Goal: Task Accomplishment & Management: Manage account settings

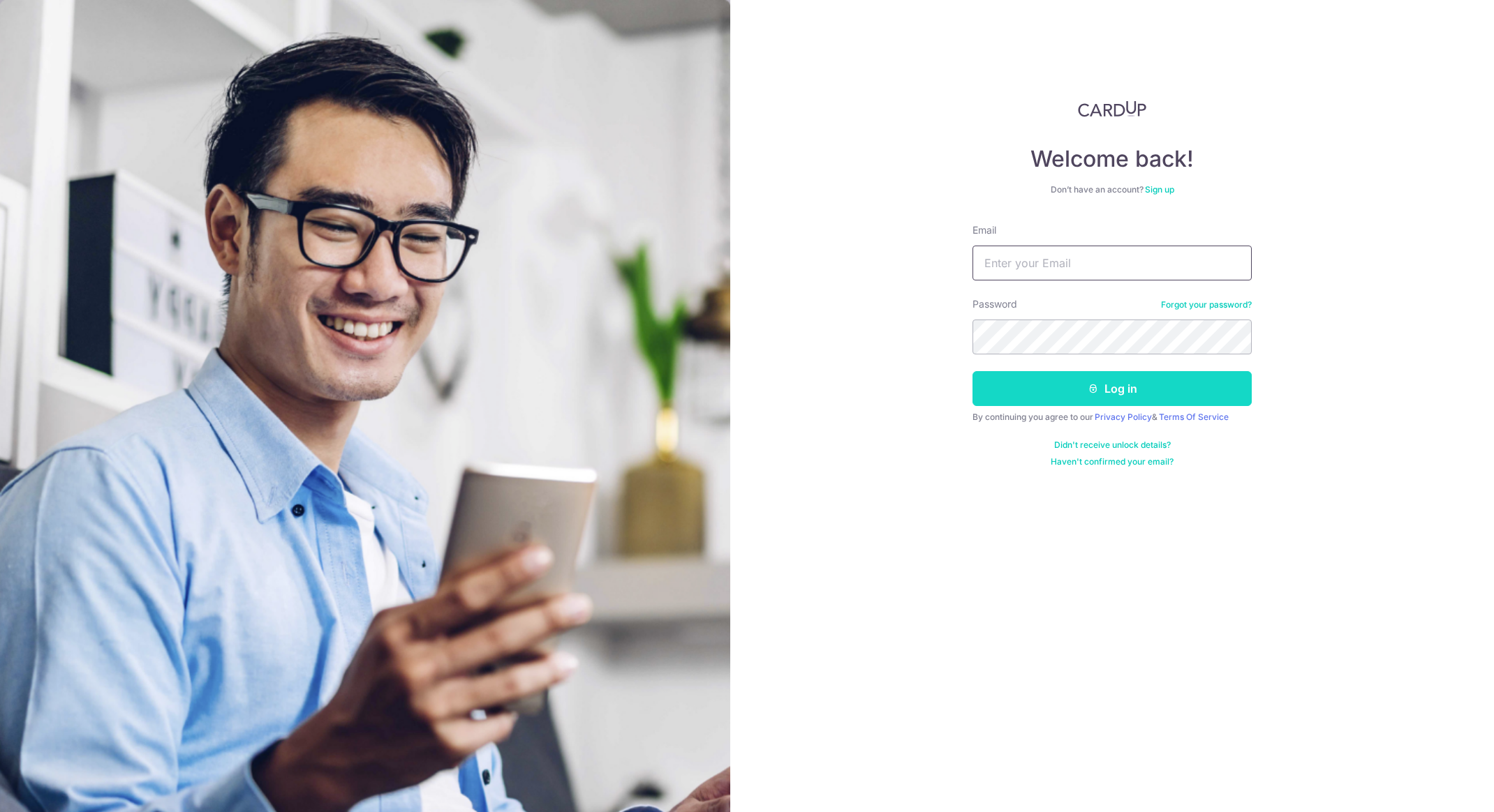
type input "[EMAIL_ADDRESS][DOMAIN_NAME]"
click at [1019, 404] on button "Log in" at bounding box center [1111, 388] width 279 height 35
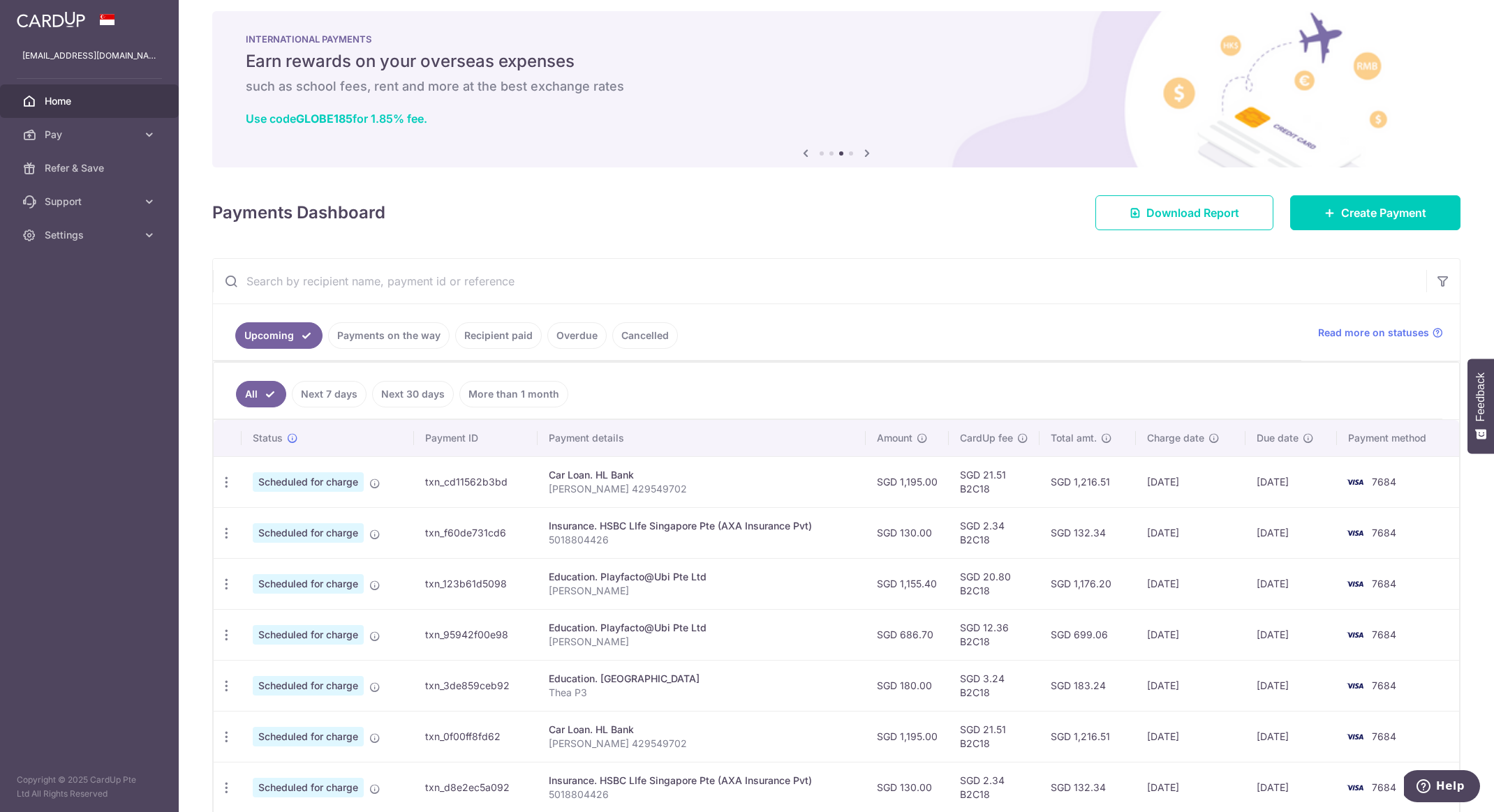
scroll to position [24, 0]
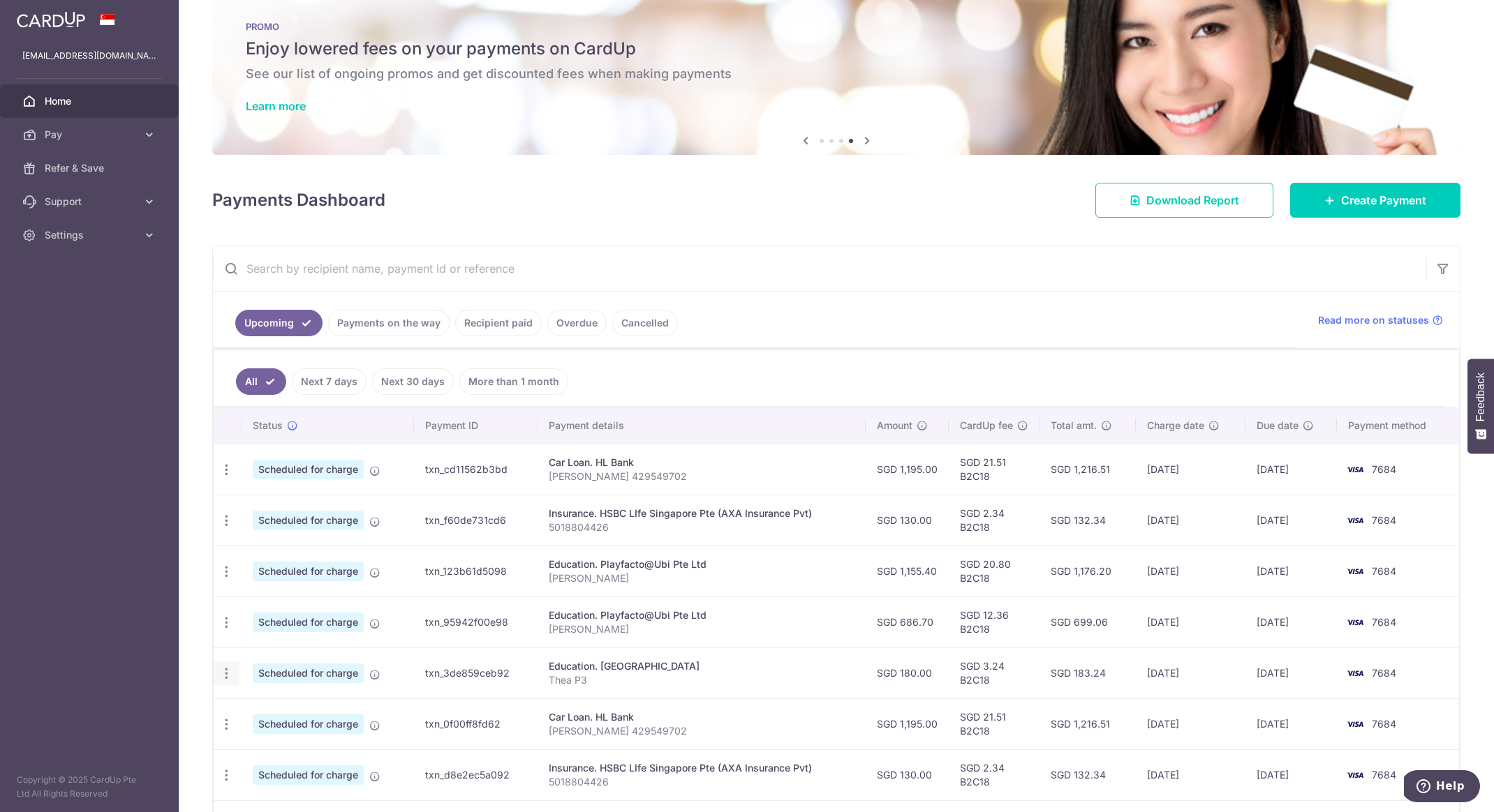
click at [229, 478] on icon "button" at bounding box center [227, 470] width 15 height 15
click at [255, 708] on span "Update payment" at bounding box center [301, 712] width 95 height 17
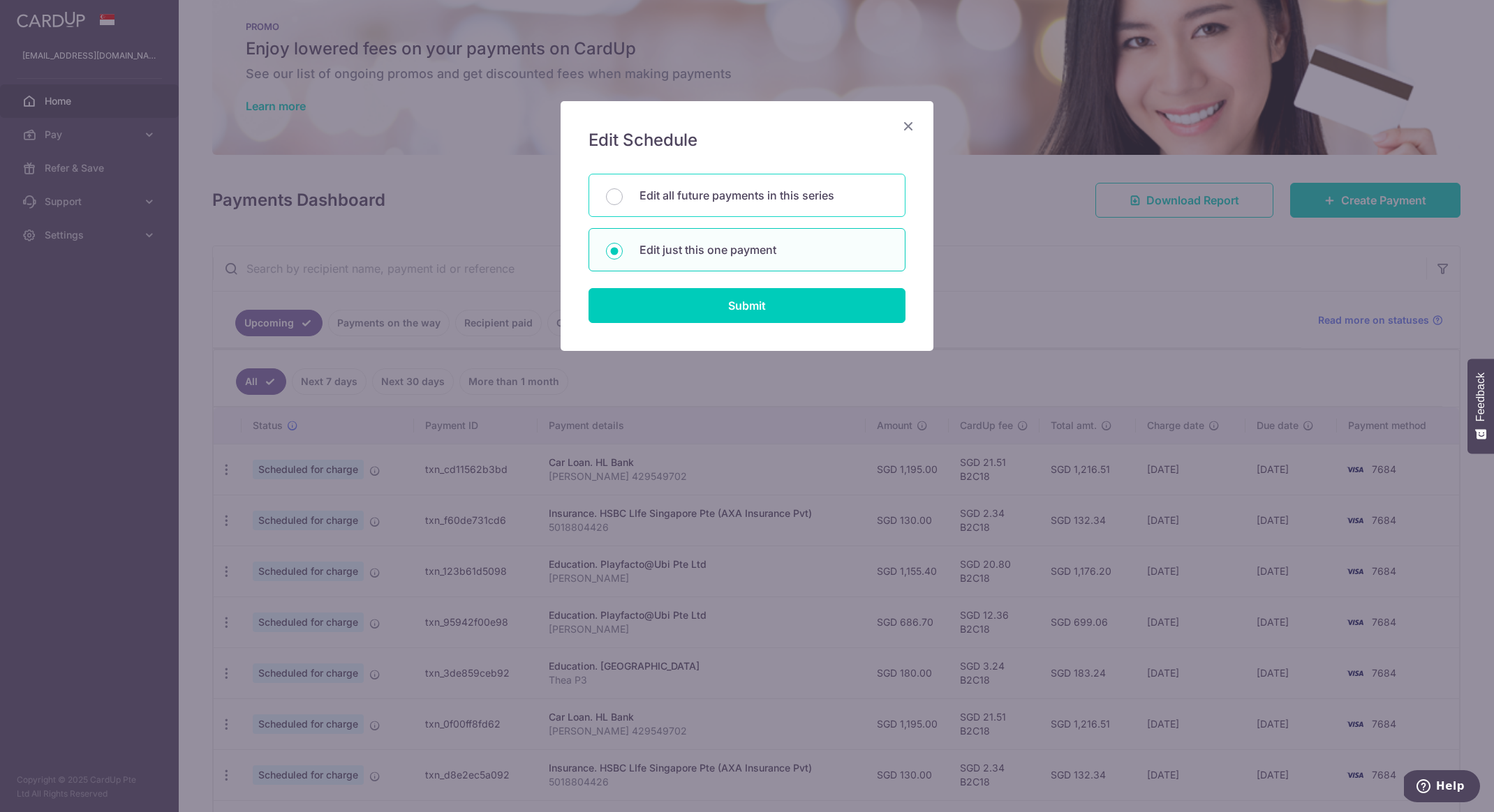
click at [630, 182] on div "Edit all future payments in this series" at bounding box center [747, 195] width 317 height 43
radio input "true"
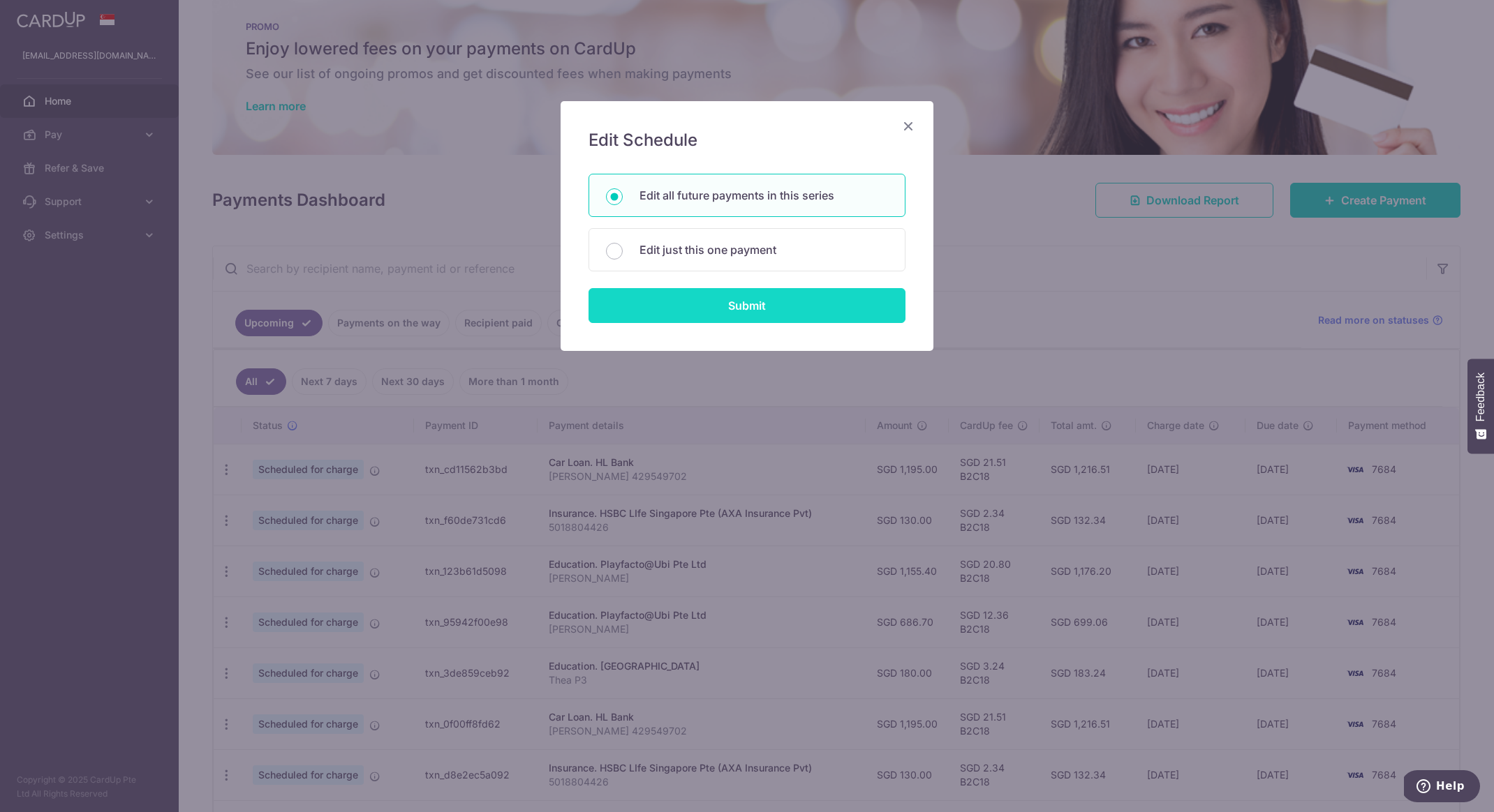
click at [660, 292] on input "Submit" at bounding box center [747, 305] width 317 height 35
radio input "true"
type input "180.00"
type input "Thea P3"
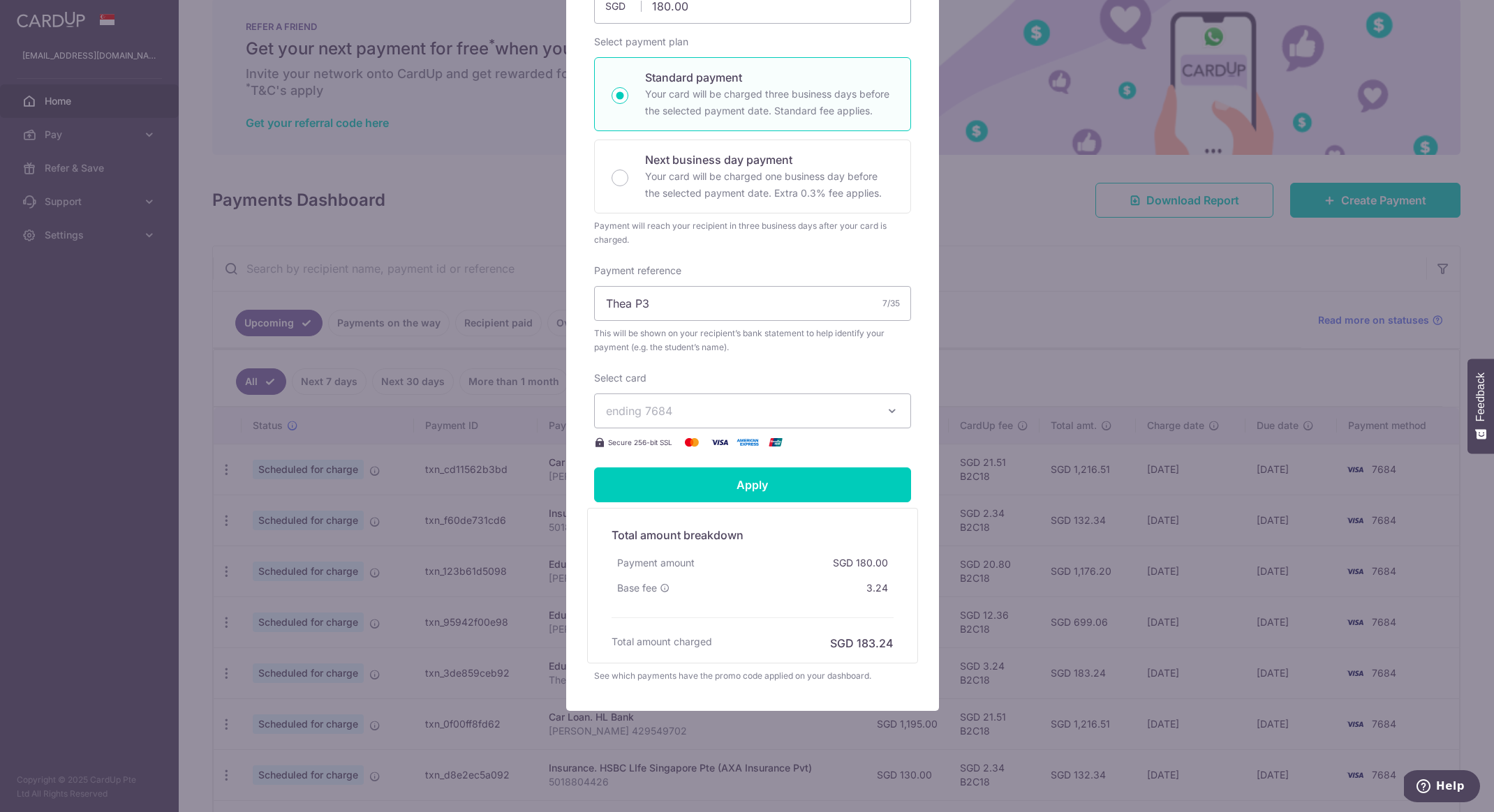
scroll to position [0, 0]
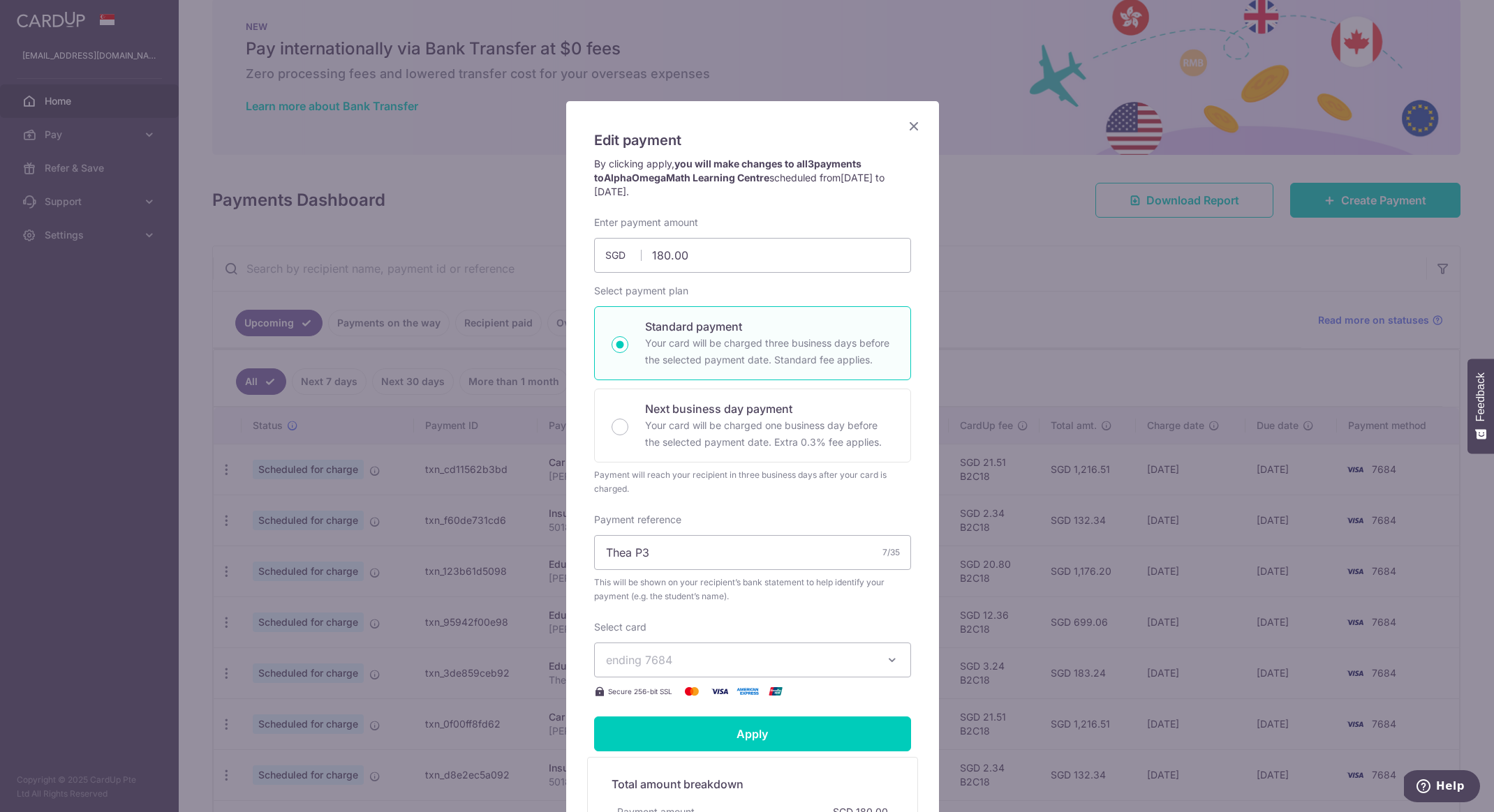
click at [619, 340] on input "Standard payment Your card will be charged three business days before the selec…" at bounding box center [619, 344] width 17 height 17
click at [619, 436] on div "Next business day payment Your card will be charged one business day before the…" at bounding box center [752, 425] width 317 height 74
radio input "false"
radio input "true"
click at [613, 353] on div "Standard payment Your card will be charged three business days before the selec…" at bounding box center [752, 343] width 317 height 74
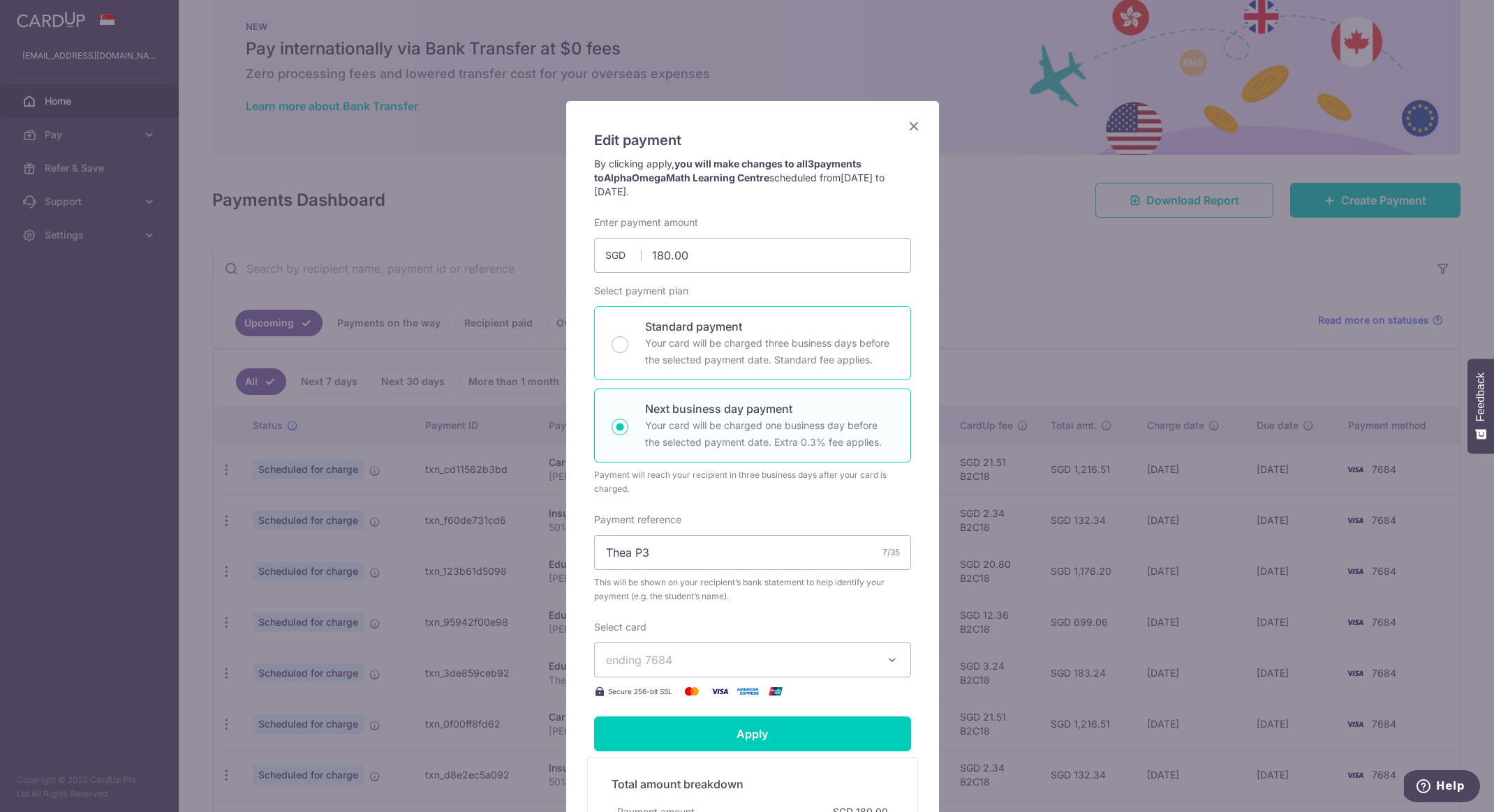
radio input "true"
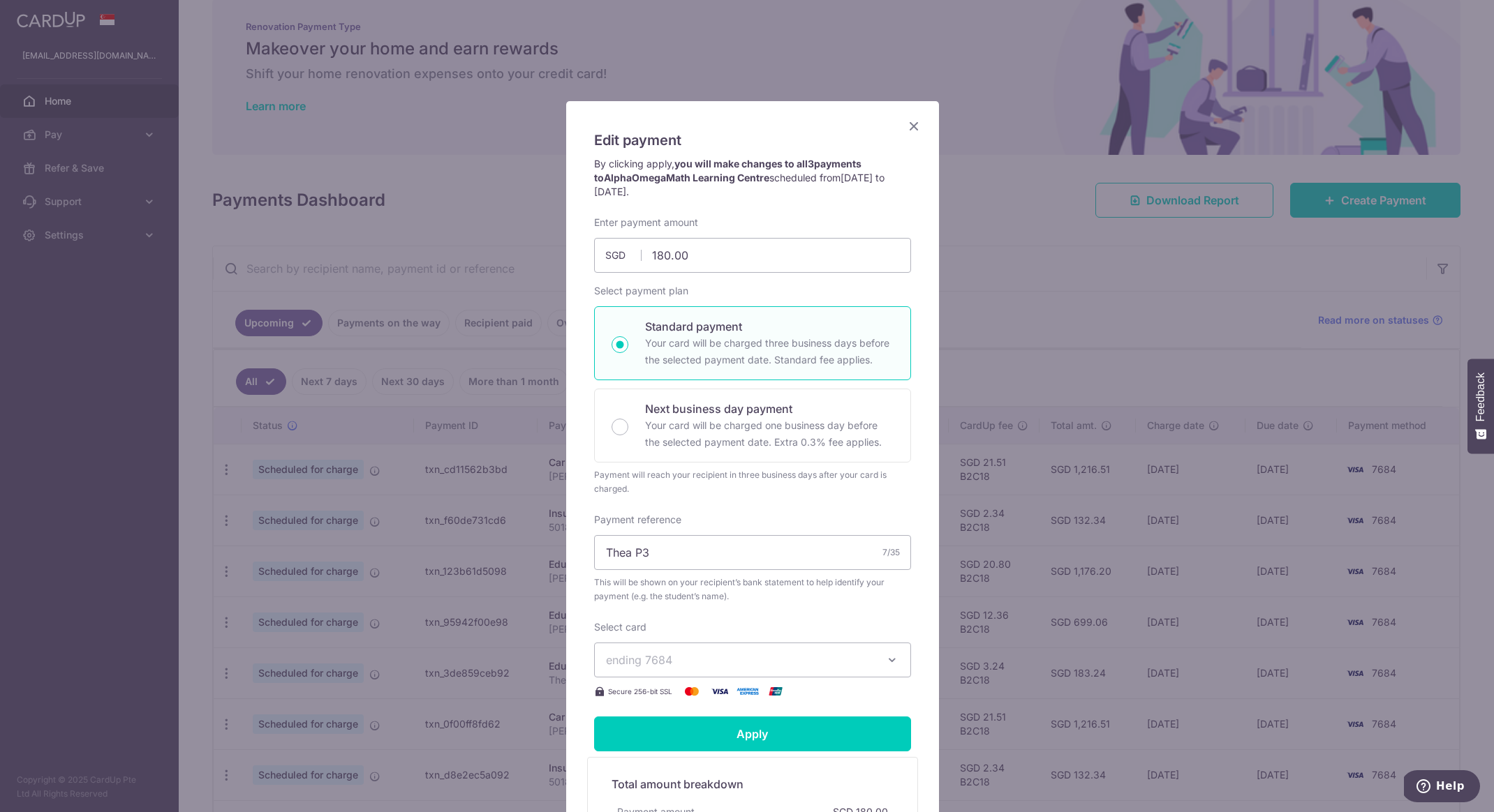
click at [908, 131] on icon "Close" at bounding box center [913, 126] width 17 height 17
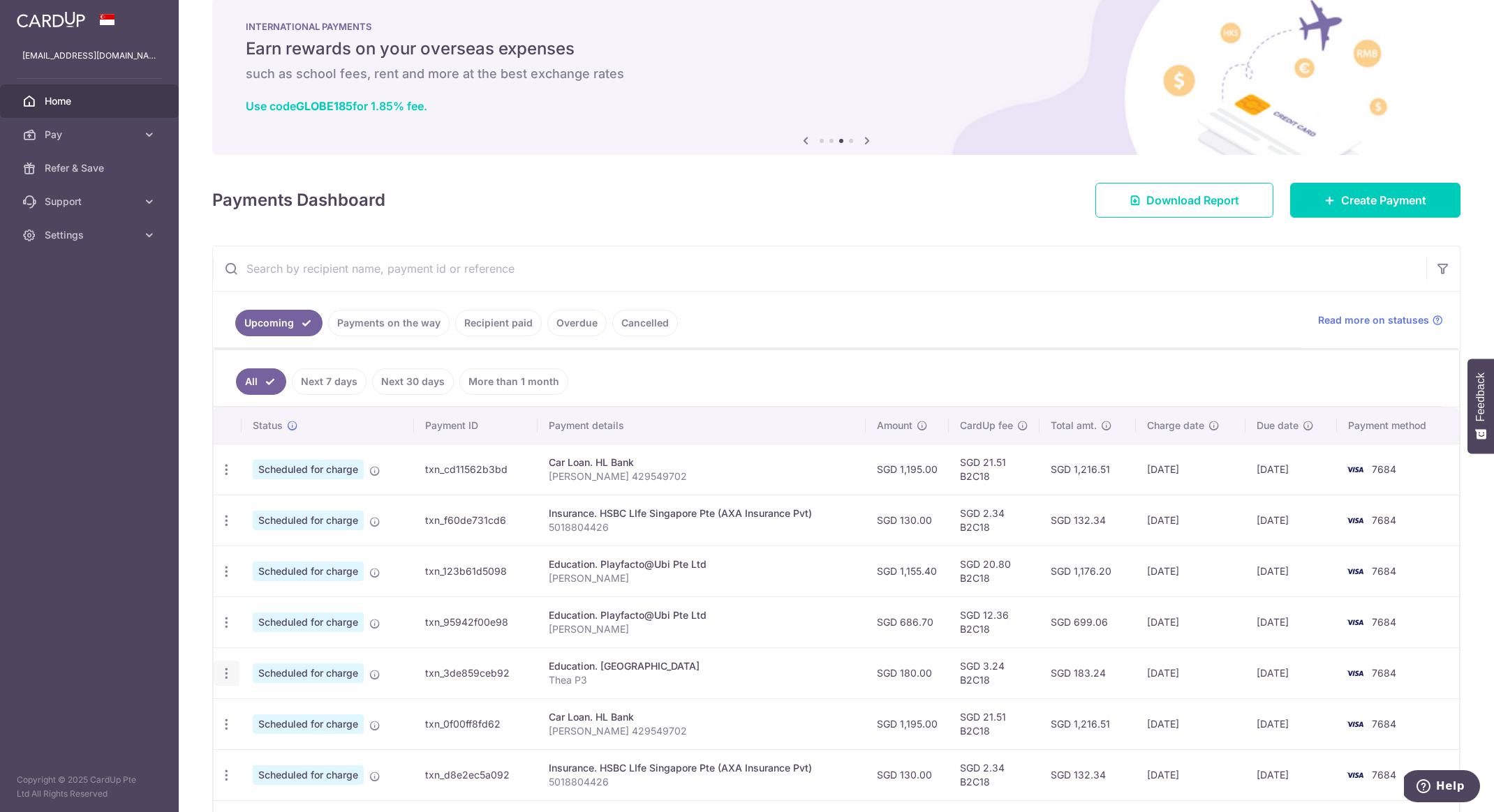
click at [224, 478] on icon "button" at bounding box center [227, 470] width 15 height 15
click at [289, 713] on span "Update payment" at bounding box center [301, 712] width 95 height 17
radio input "true"
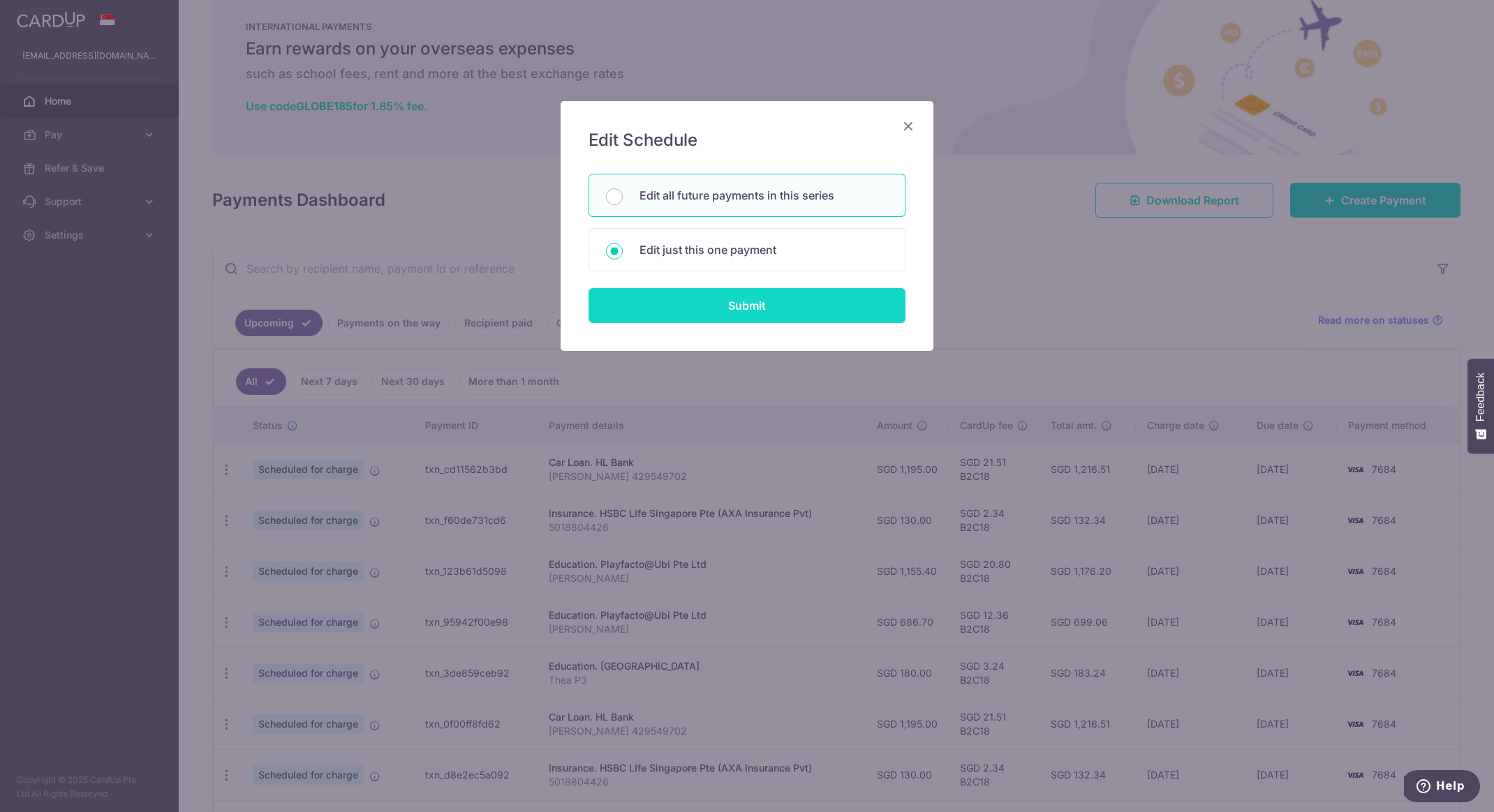
click at [688, 312] on input "Submit" at bounding box center [747, 305] width 317 height 35
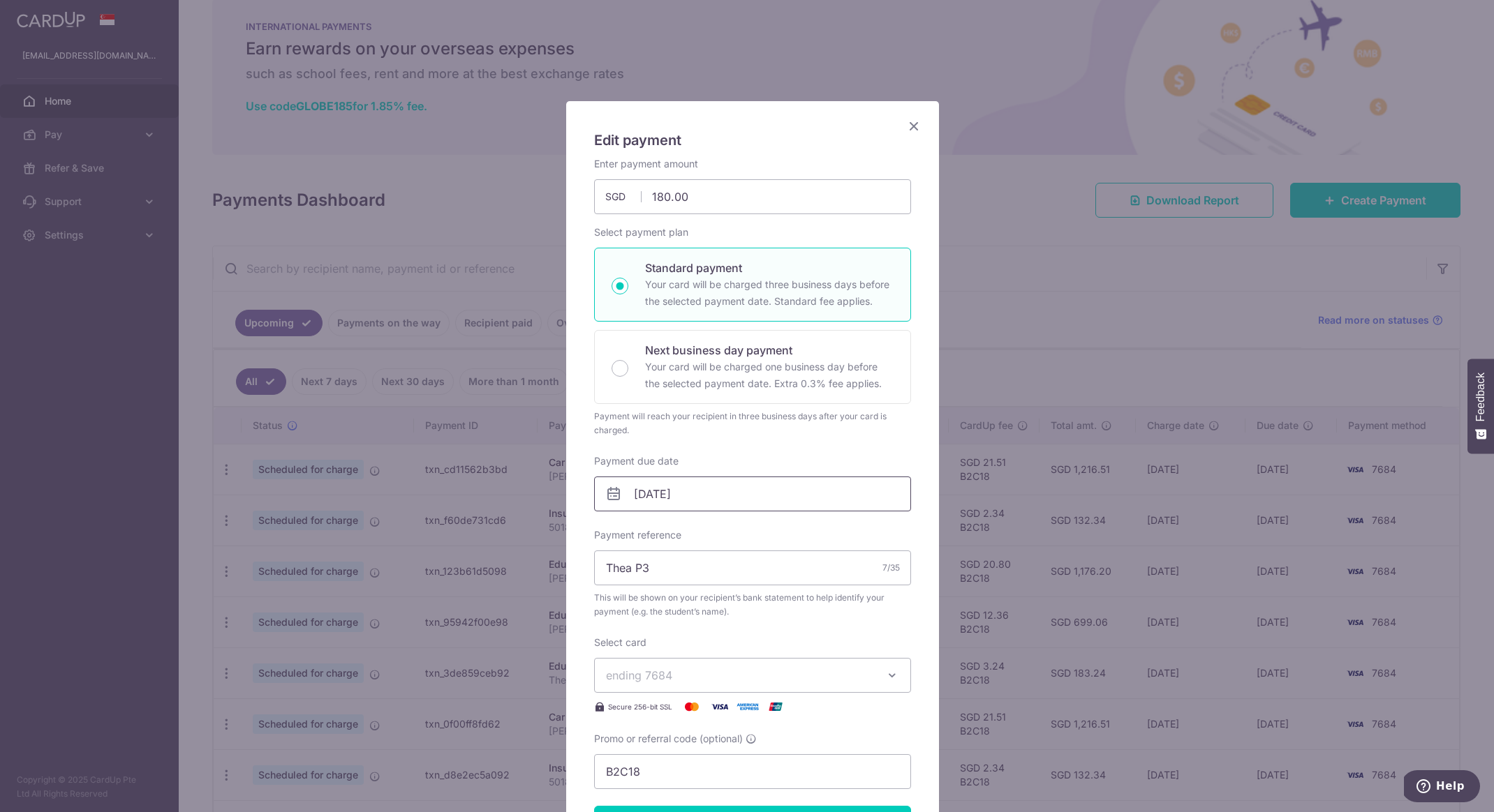
click at [716, 497] on input "02/10/2025" at bounding box center [752, 494] width 317 height 35
click at [699, 591] on link "1" at bounding box center [701, 593] width 22 height 22
type input "[DATE]"
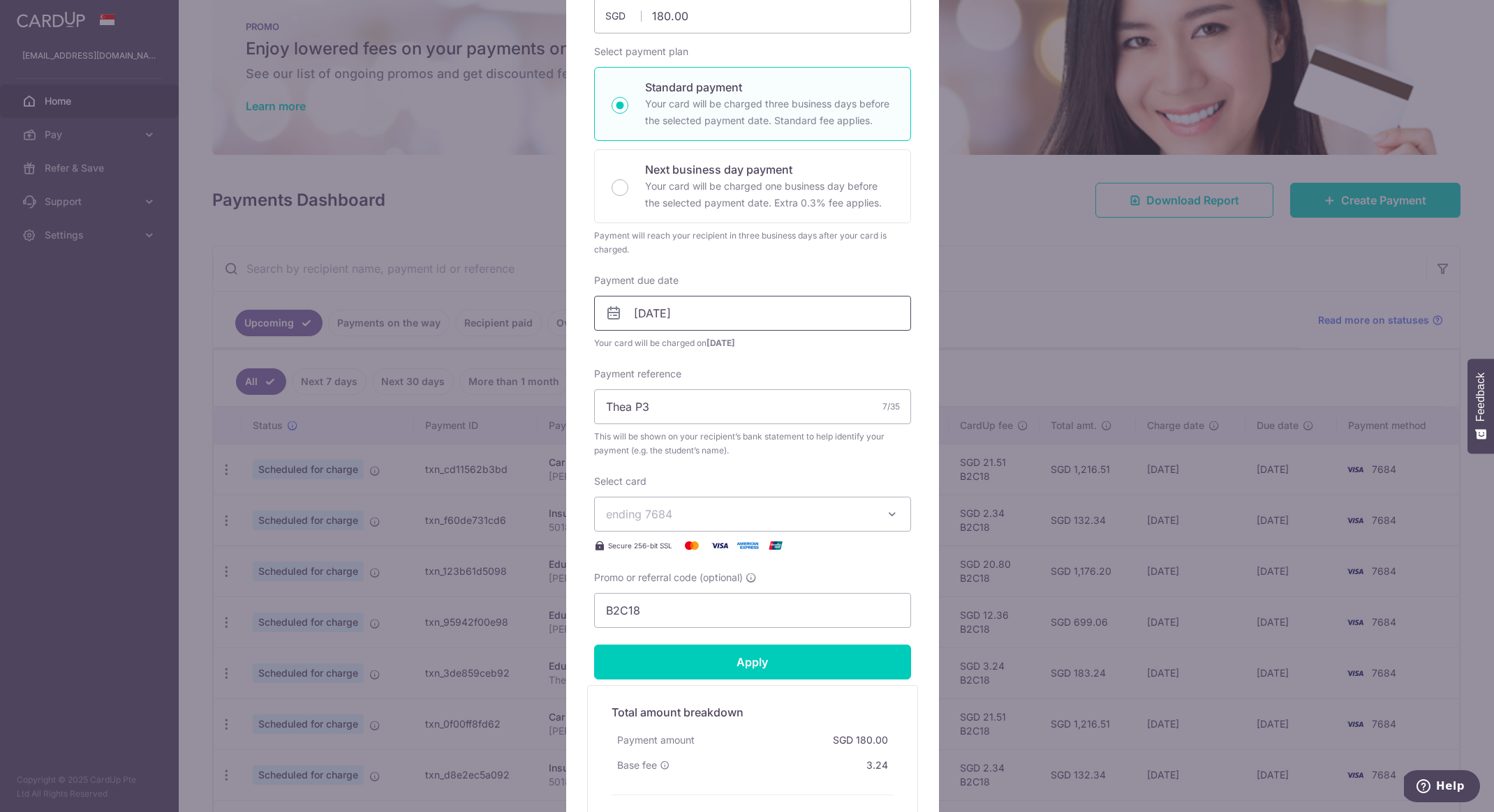
scroll to position [266, 0]
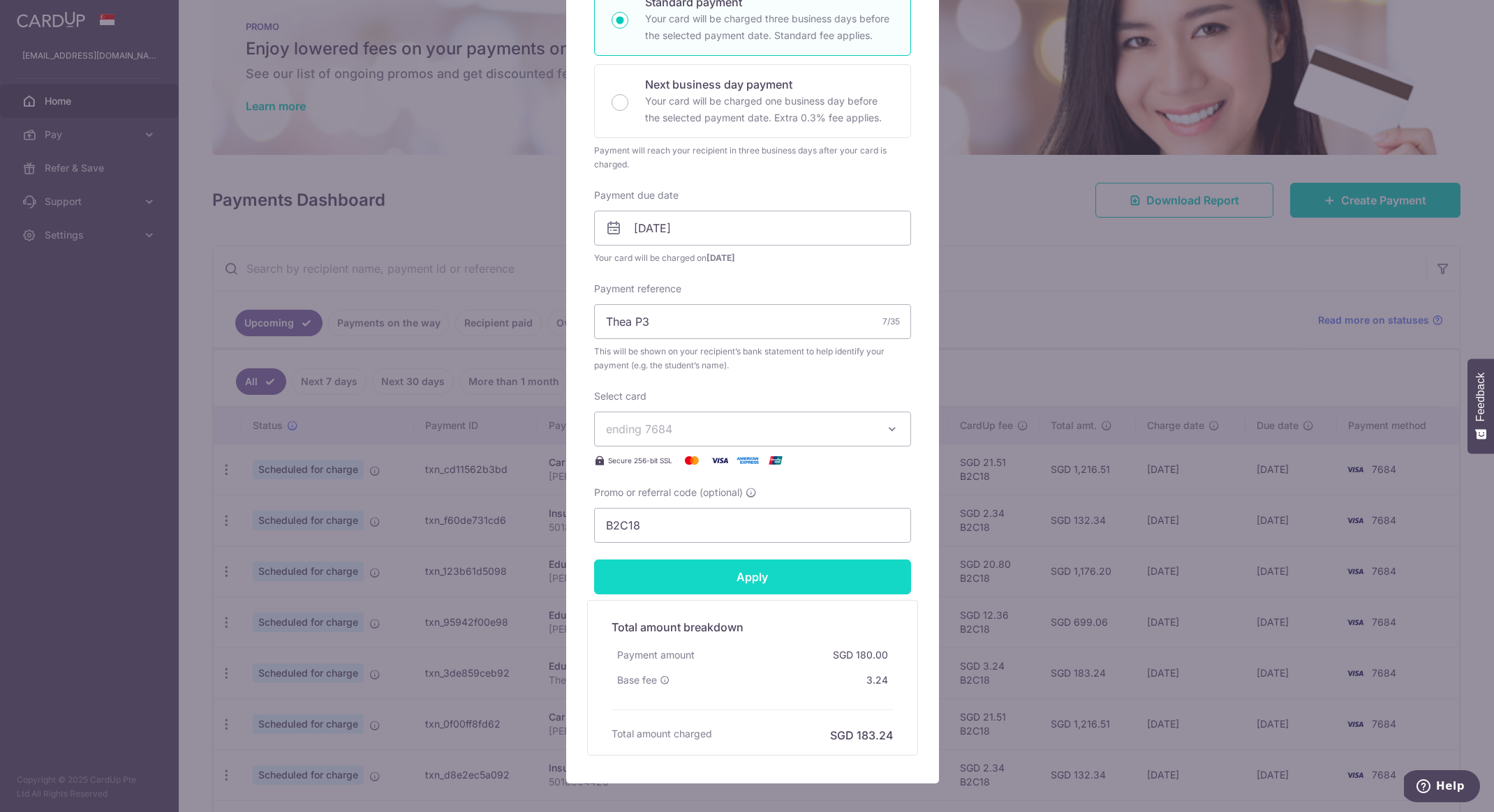
click at [784, 567] on input "Apply" at bounding box center [752, 577] width 317 height 35
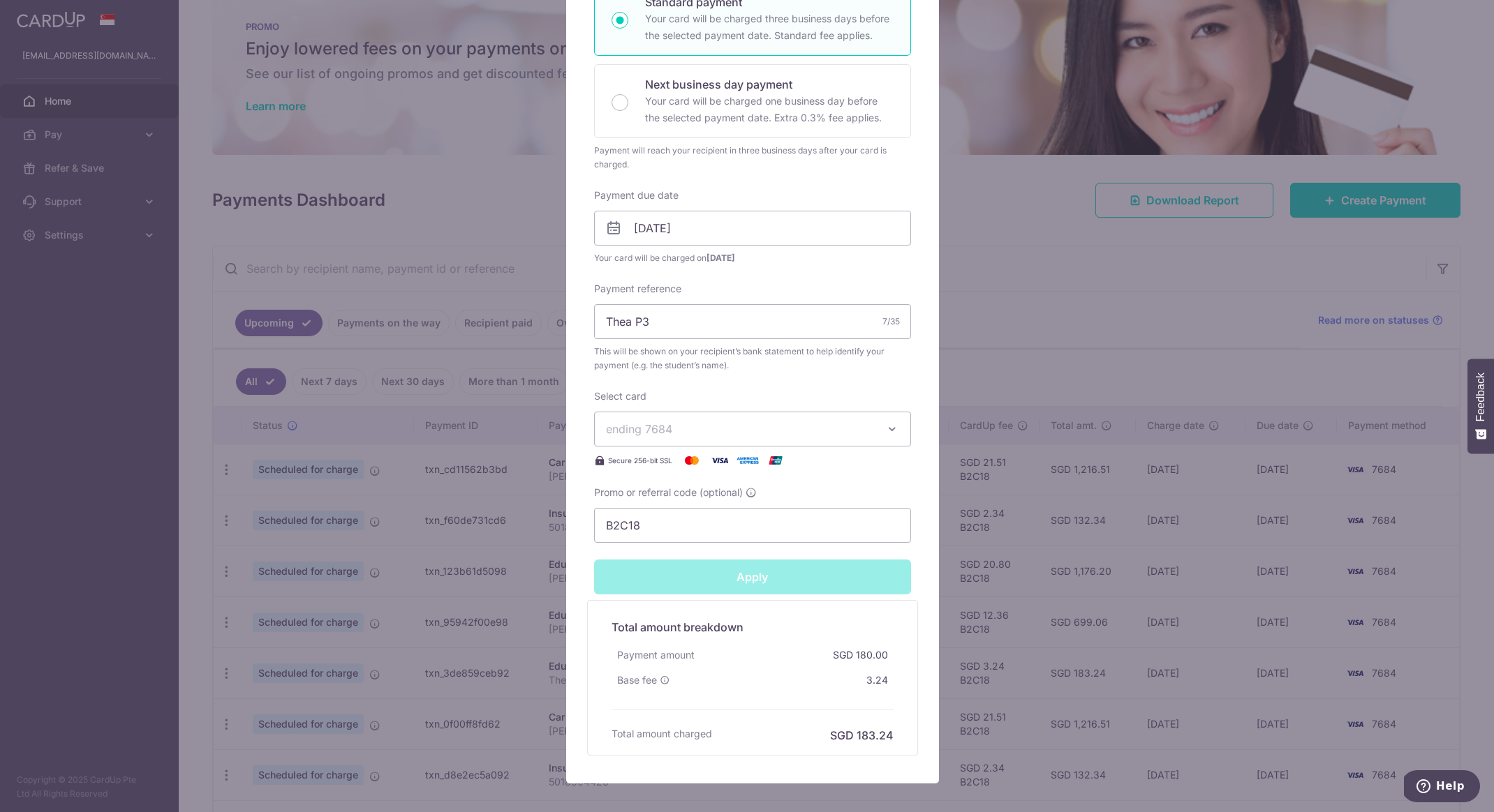
type input "Successfully Applied"
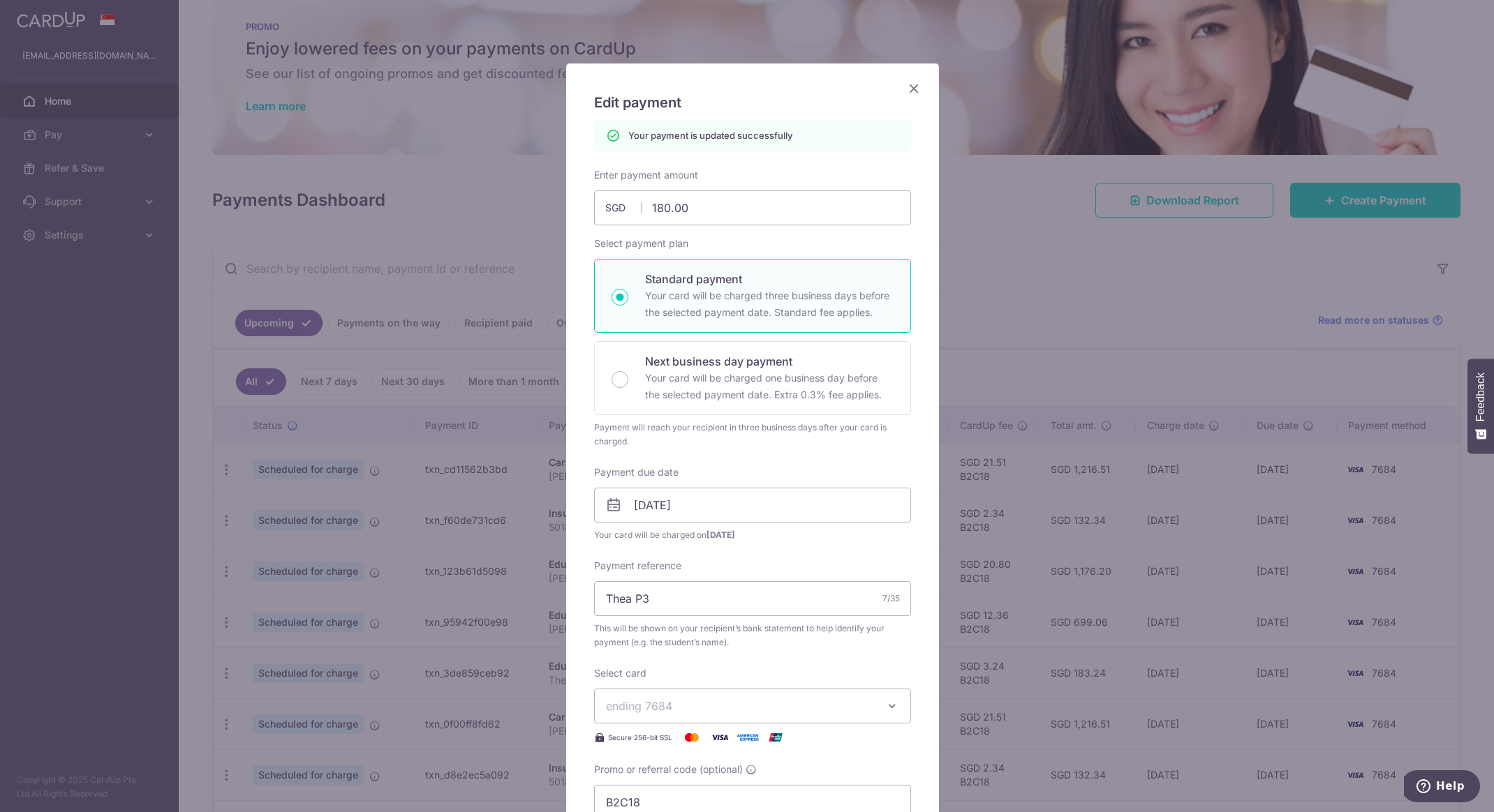
scroll to position [0, 0]
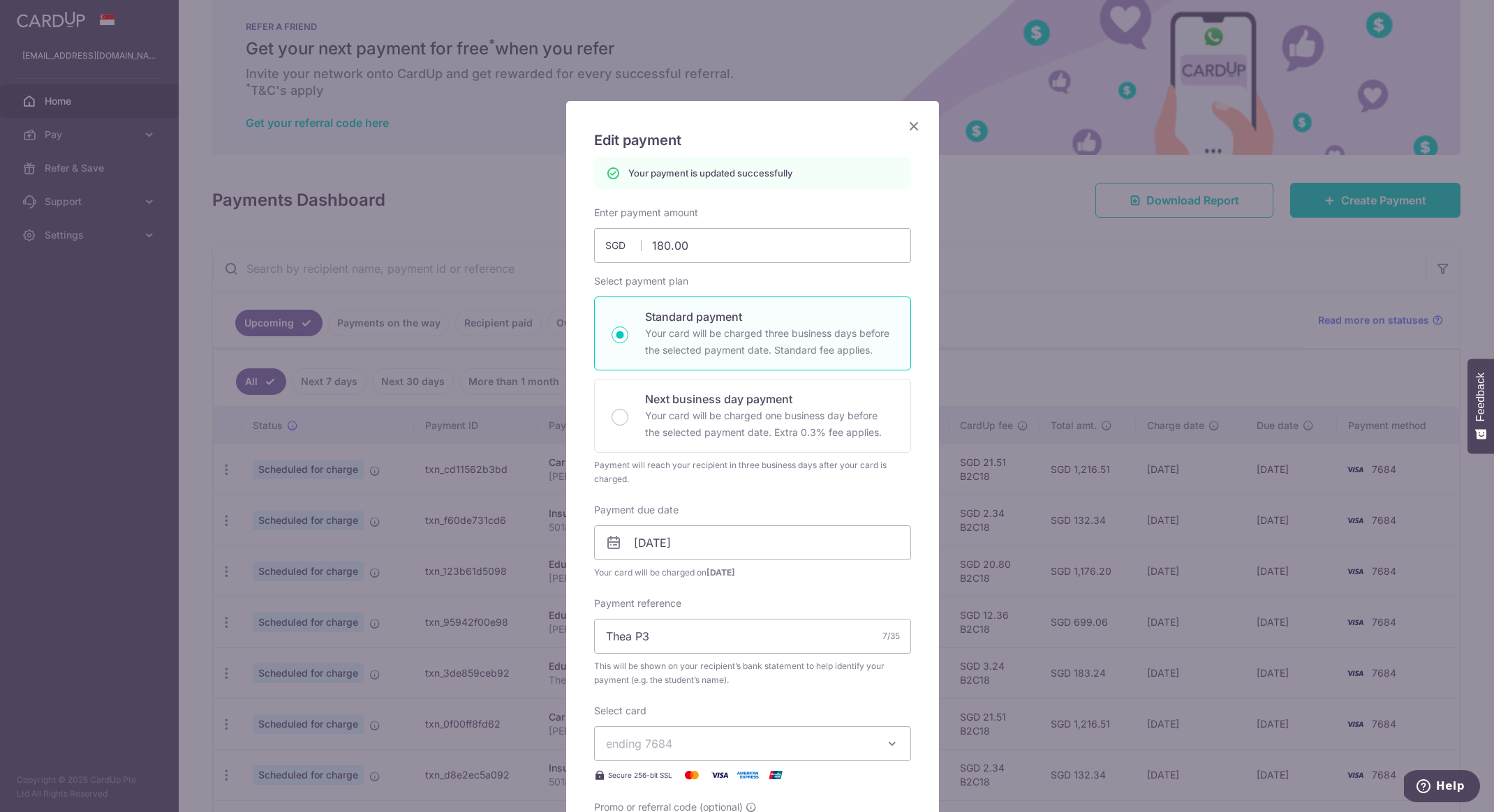
click at [909, 133] on icon "Close" at bounding box center [913, 126] width 17 height 17
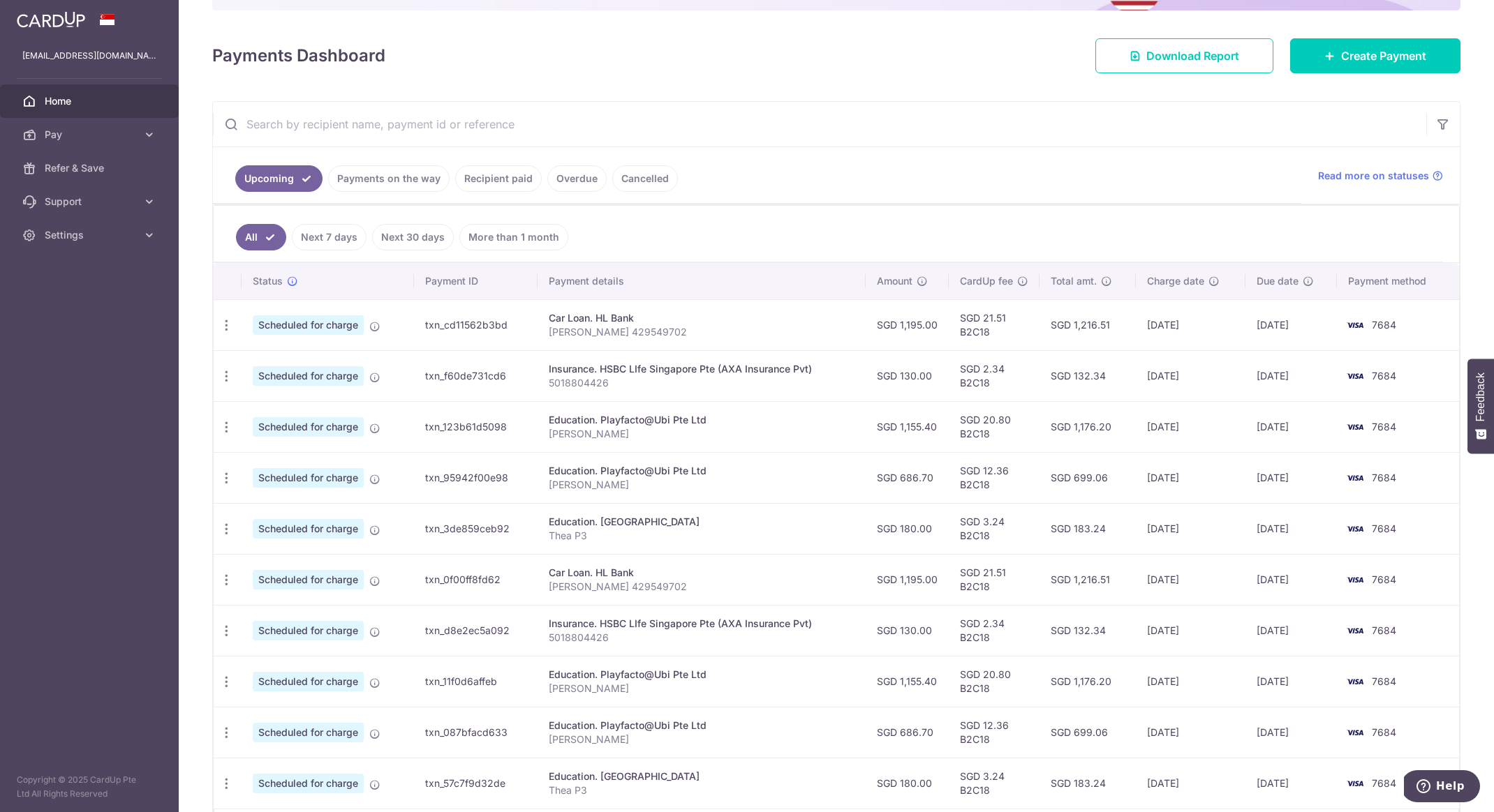
scroll to position [267, 0]
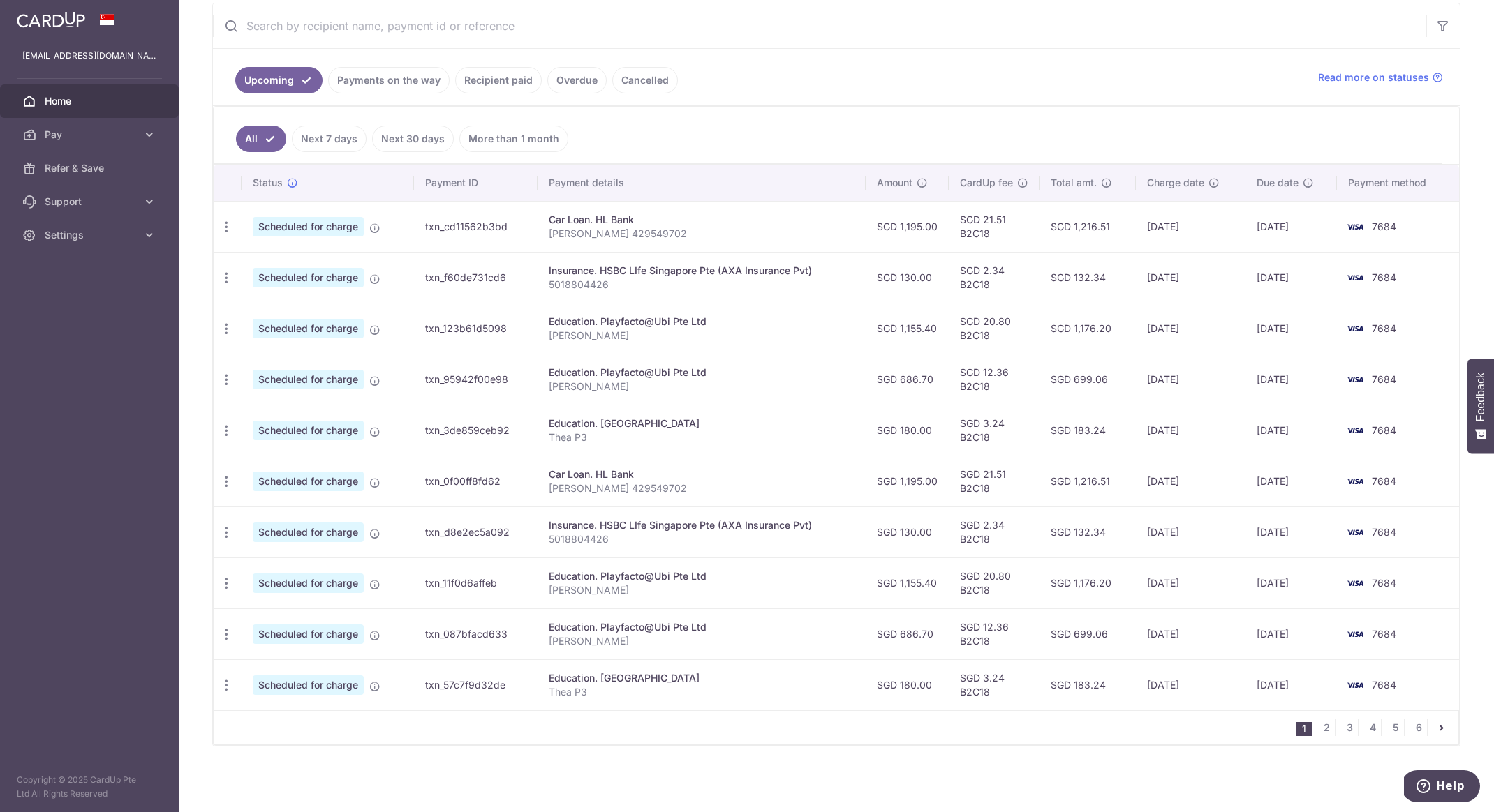
click at [705, 680] on div "Education. [GEOGRAPHIC_DATA]" at bounding box center [702, 678] width 306 height 14
click at [225, 694] on div "Update payment Cancel payment" at bounding box center [226, 685] width 26 height 26
click at [231, 234] on icon "button" at bounding box center [227, 228] width 15 height 15
click at [304, 718] on span "Update payment" at bounding box center [301, 723] width 95 height 17
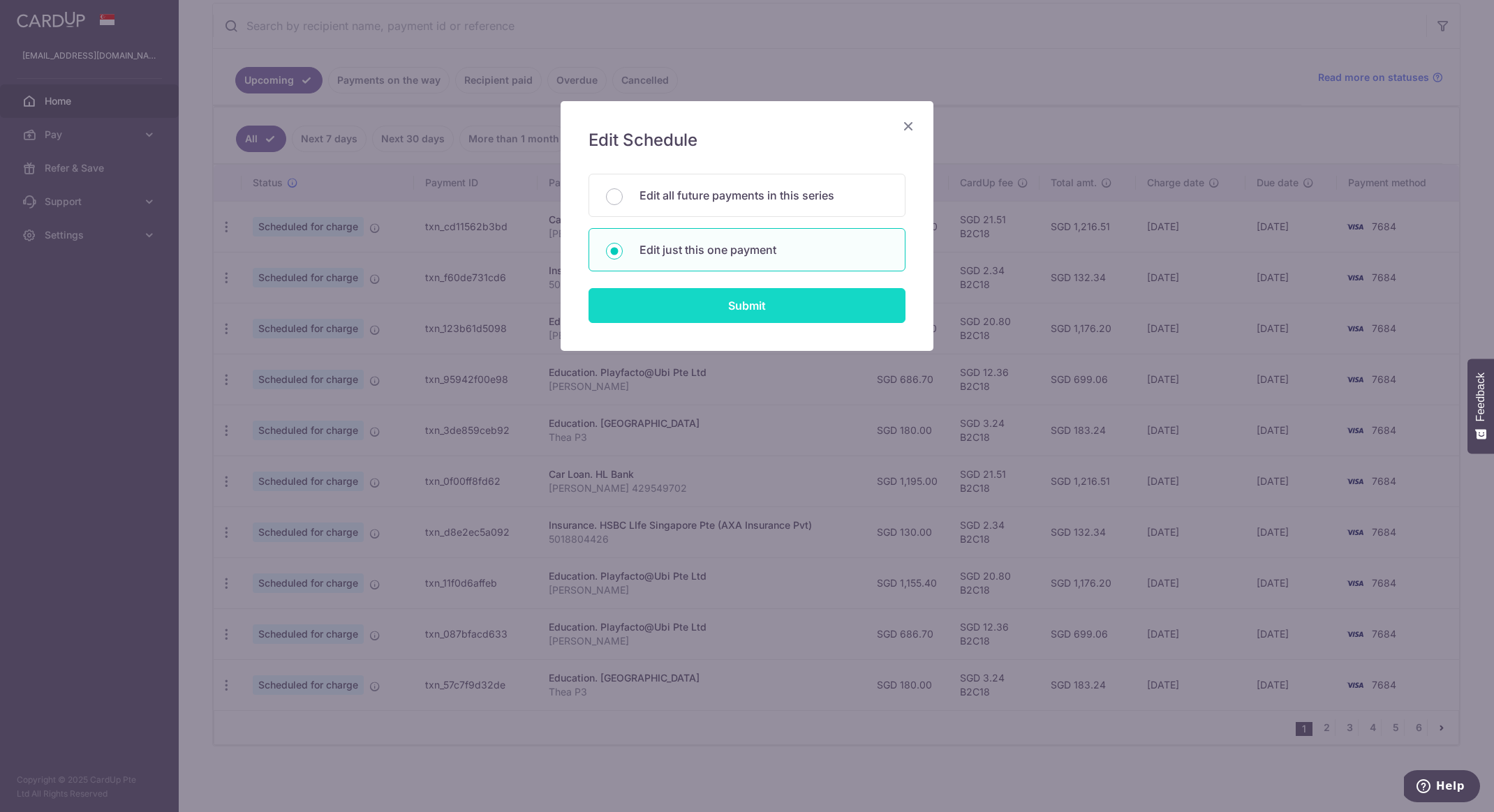
click at [669, 310] on input "Submit" at bounding box center [747, 305] width 317 height 35
radio input "true"
type input "180.00"
type input "02/11/2025"
type input "Thea P3"
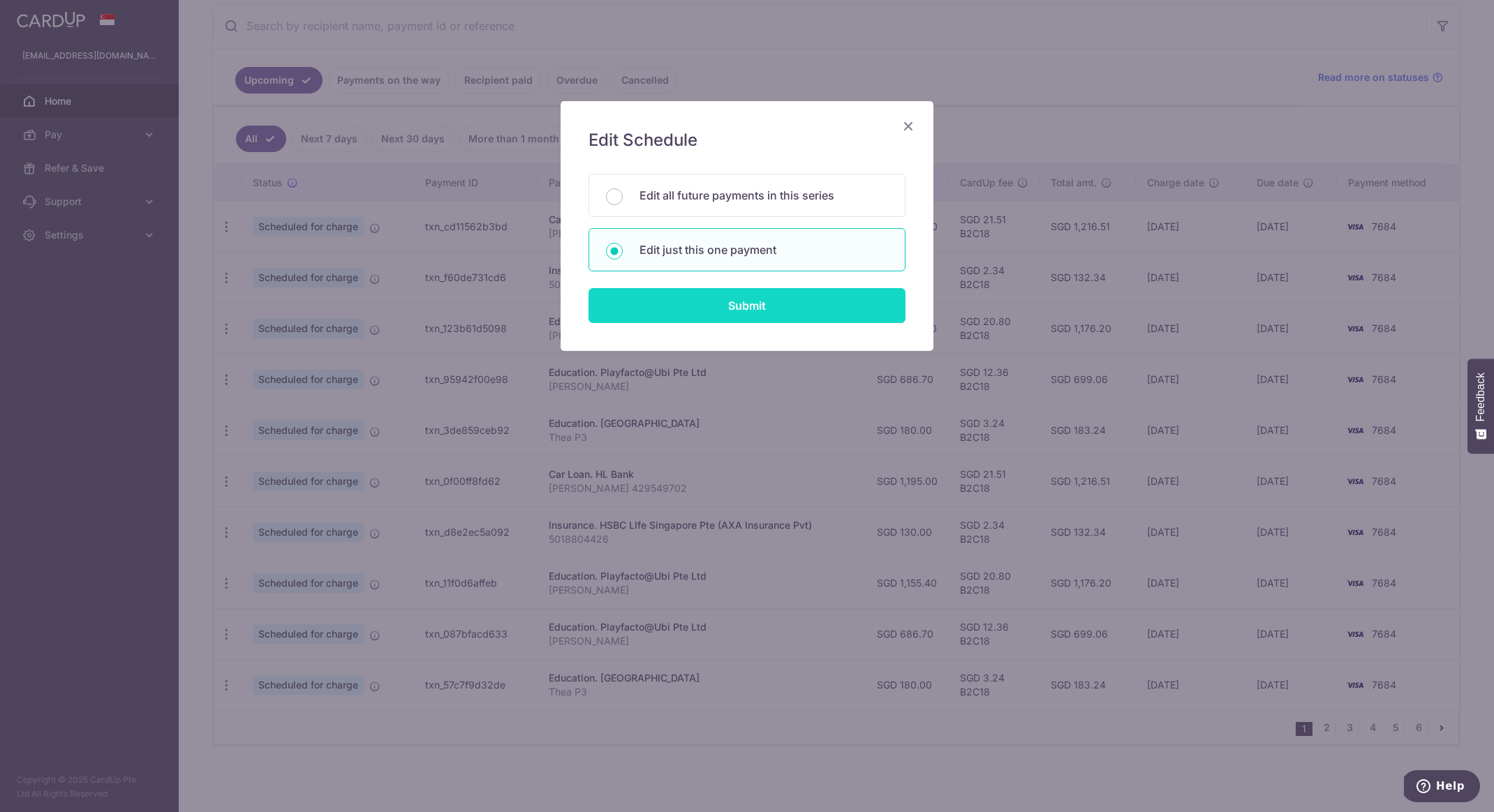
type input "B2C18"
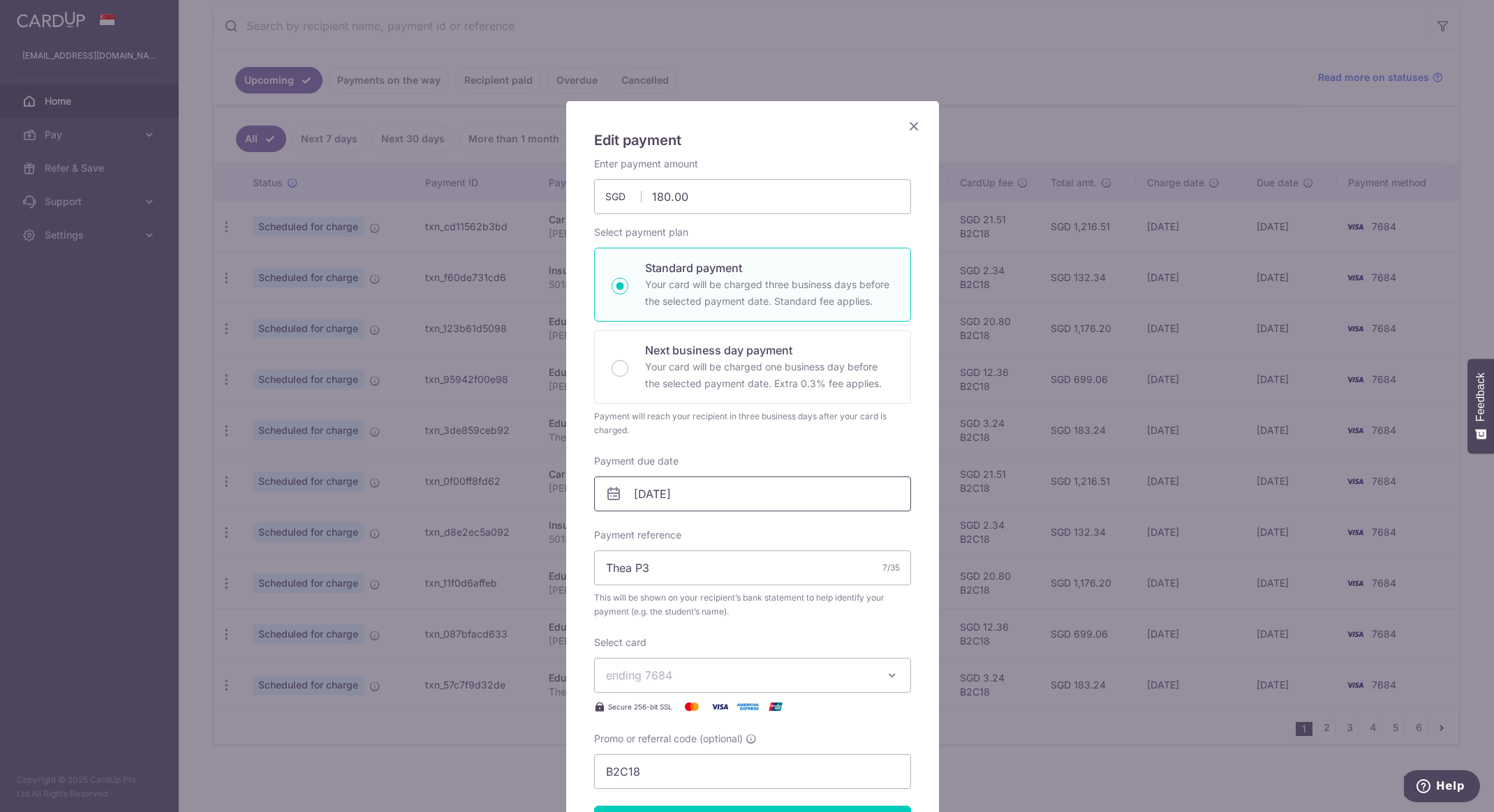
click at [707, 502] on input "02/11/2025" at bounding box center [752, 494] width 317 height 35
click at [790, 593] on link "1" at bounding box center [784, 593] width 22 height 22
type input "[DATE]"
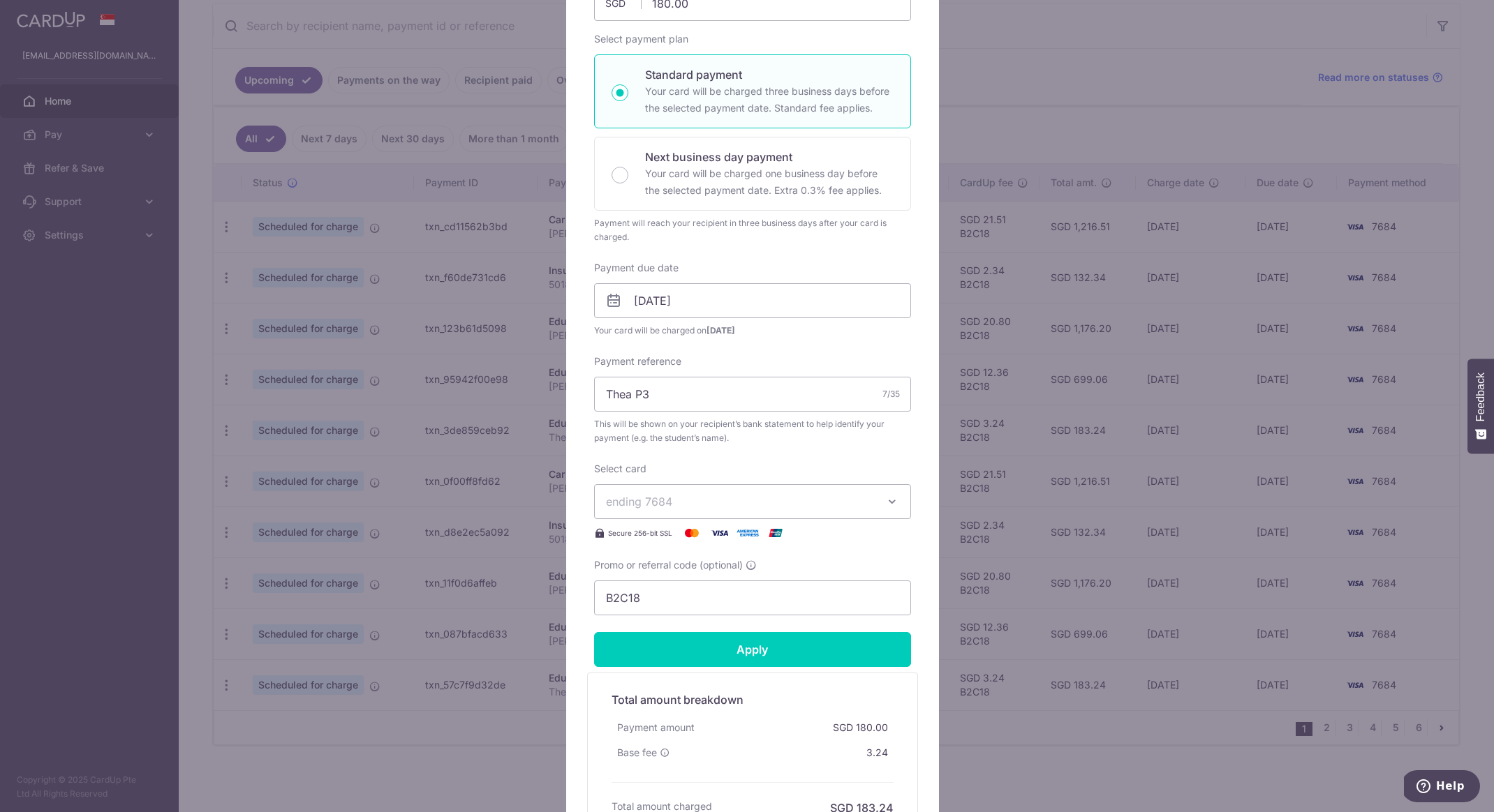
scroll to position [339, 0]
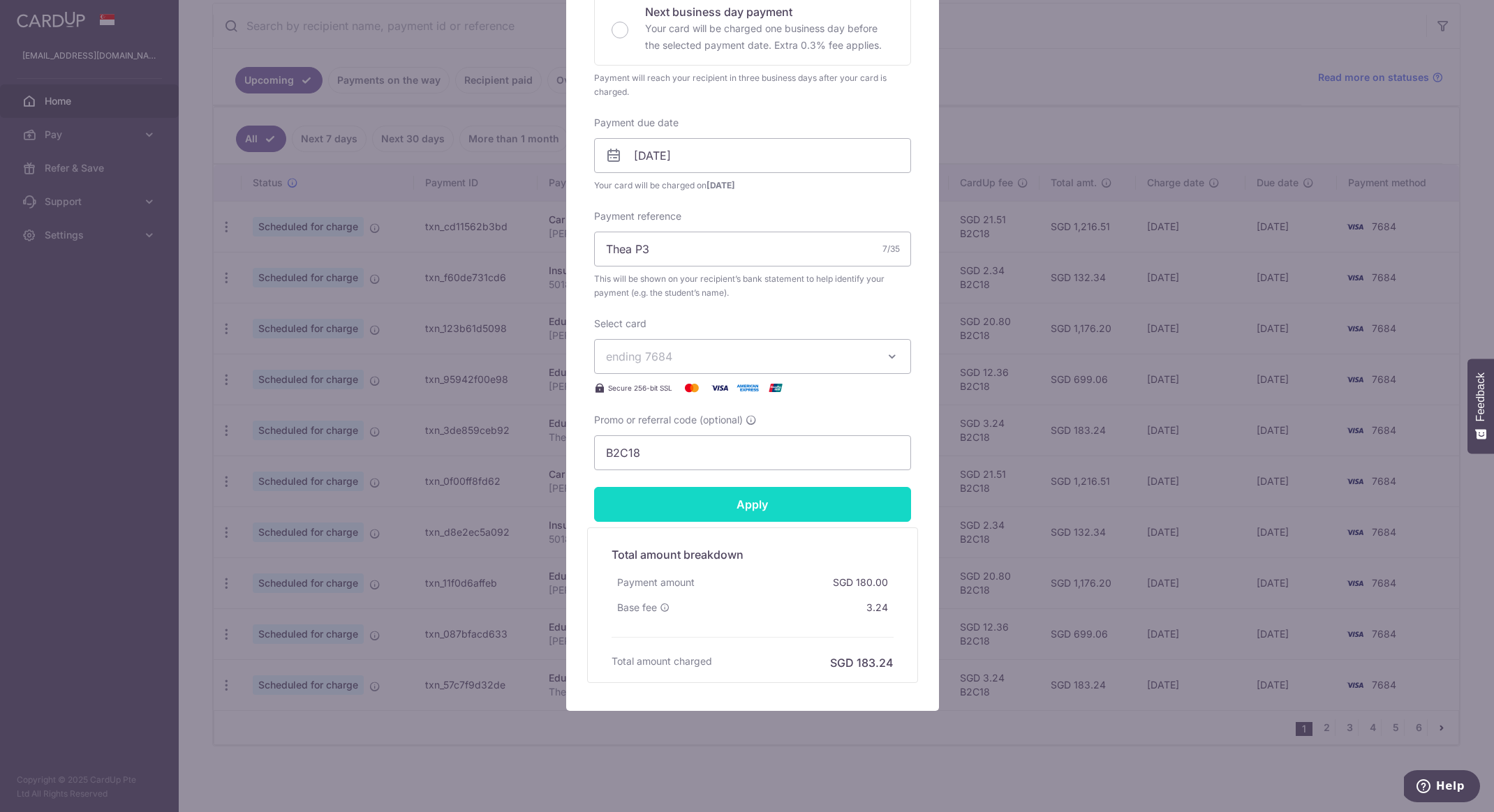
click at [722, 509] on input "Apply" at bounding box center [752, 504] width 317 height 35
type input "Successfully Applied"
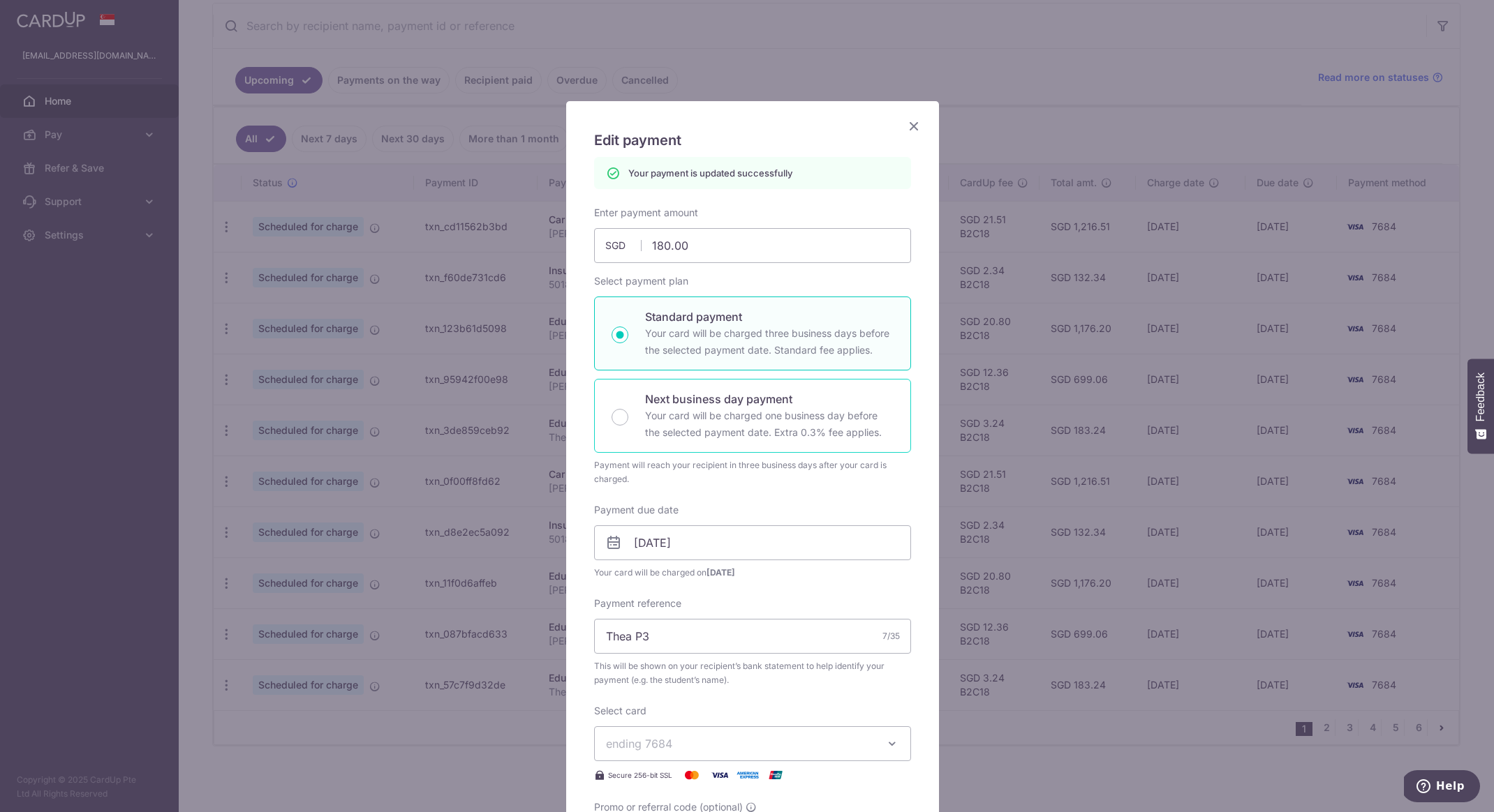
scroll to position [6, 0]
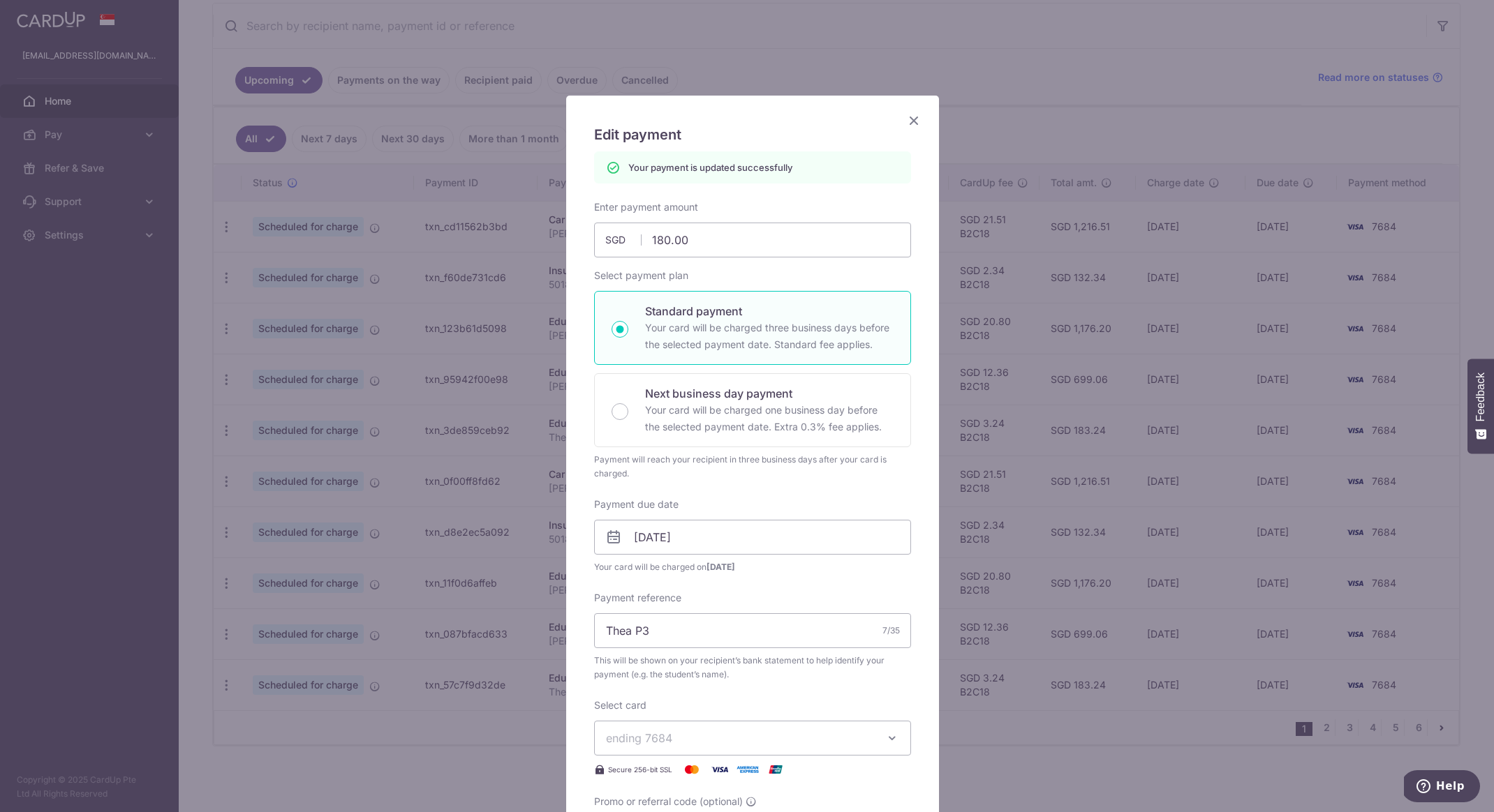
click at [905, 127] on icon "Close" at bounding box center [913, 120] width 17 height 17
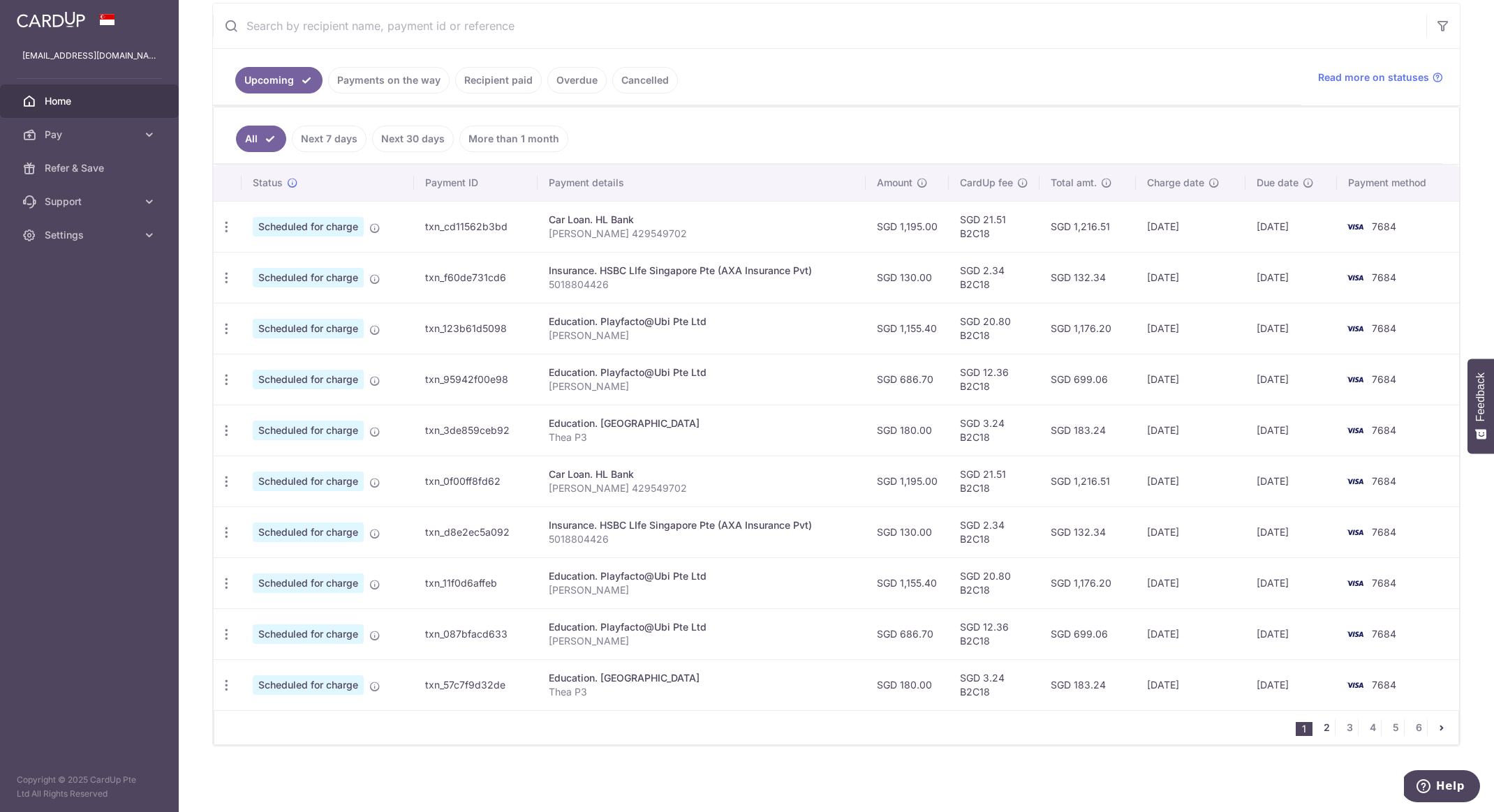
click at [1320, 729] on link "2" at bounding box center [1326, 728] width 17 height 17
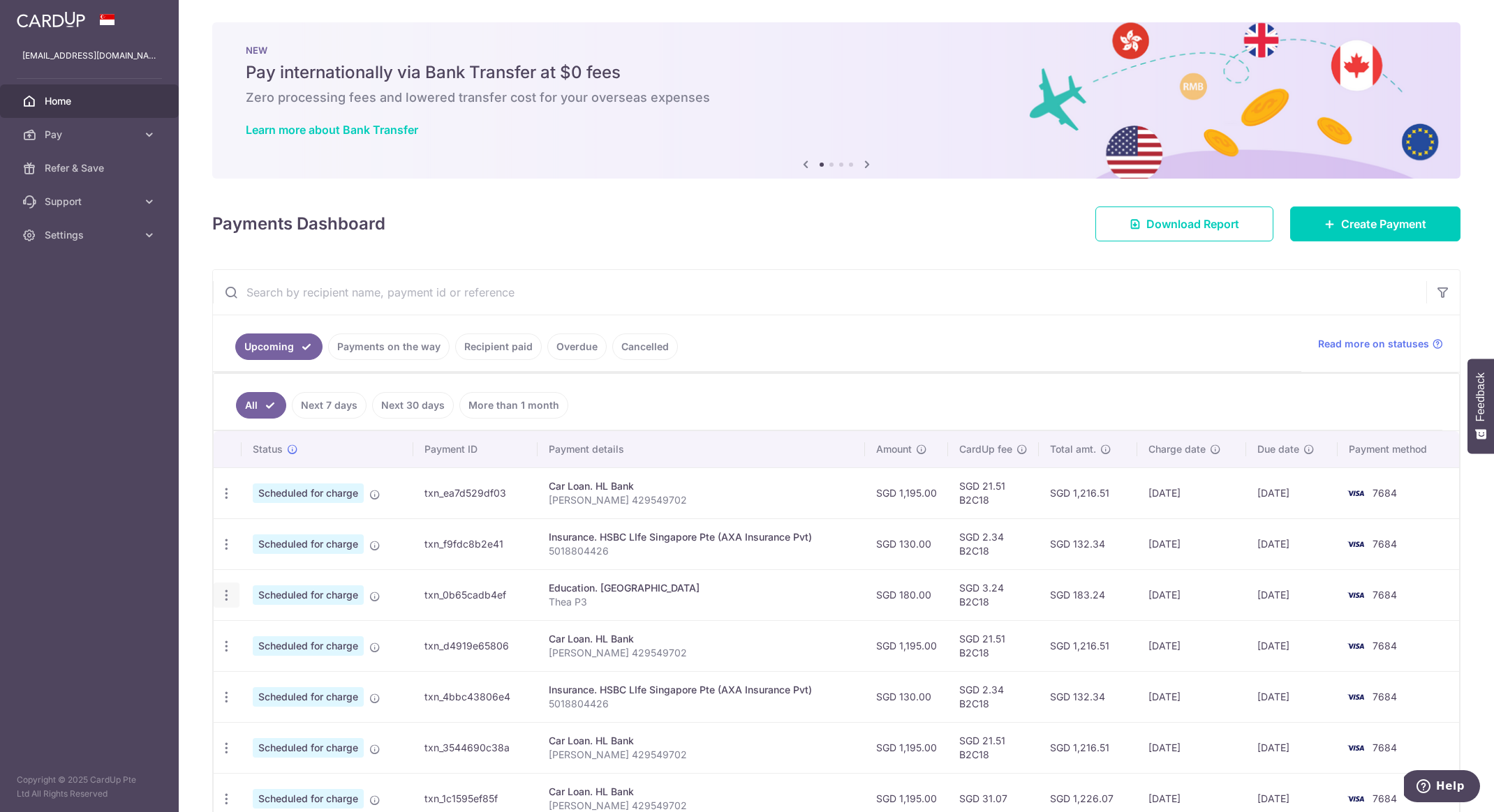
click at [229, 501] on icon "button" at bounding box center [227, 494] width 15 height 15
click at [269, 642] on link "Update payment" at bounding box center [287, 633] width 145 height 33
radio input "true"
type input "180.00"
type input "02/12/2025"
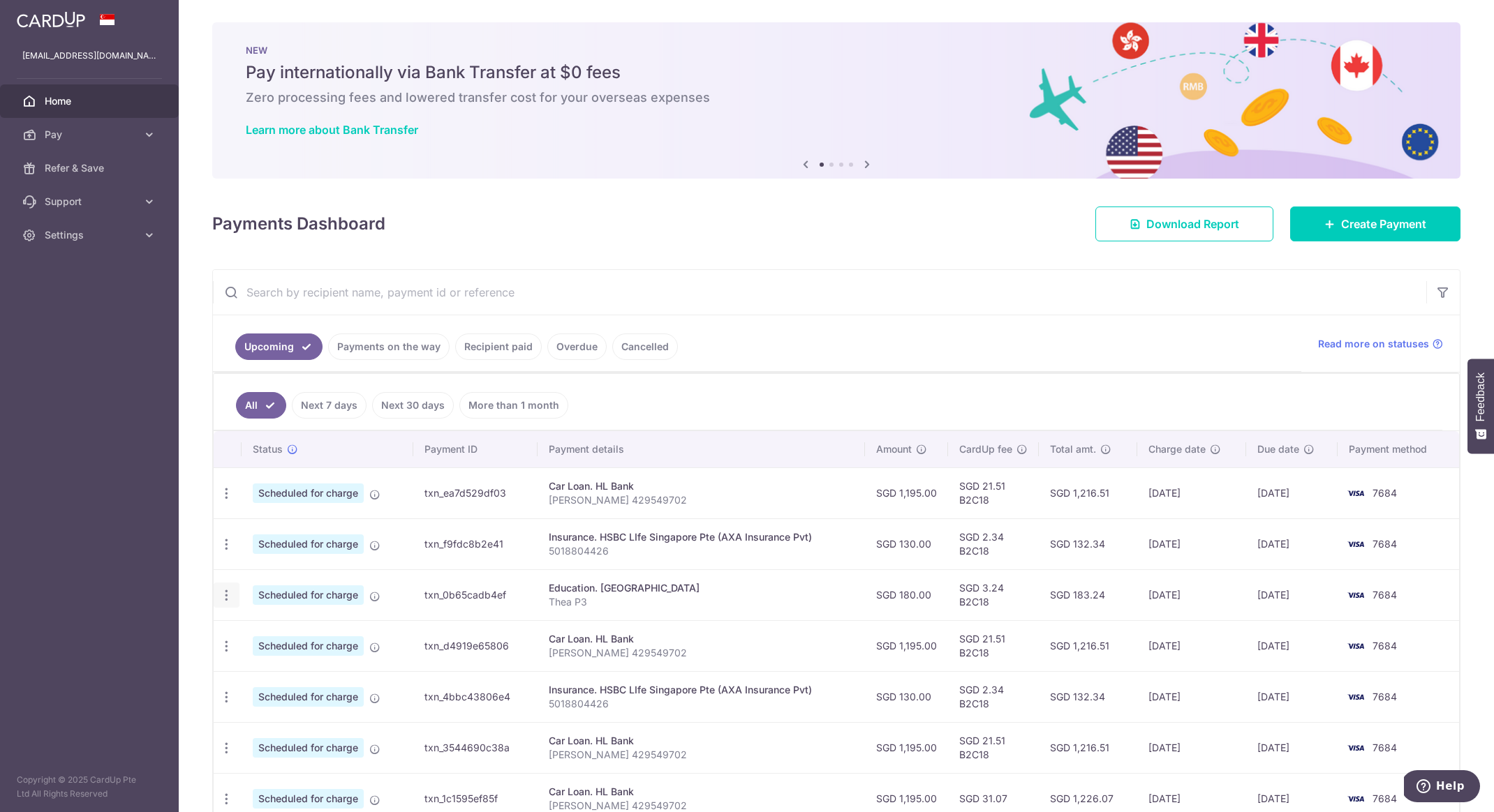
type input "Thea P3"
type input "B2C18"
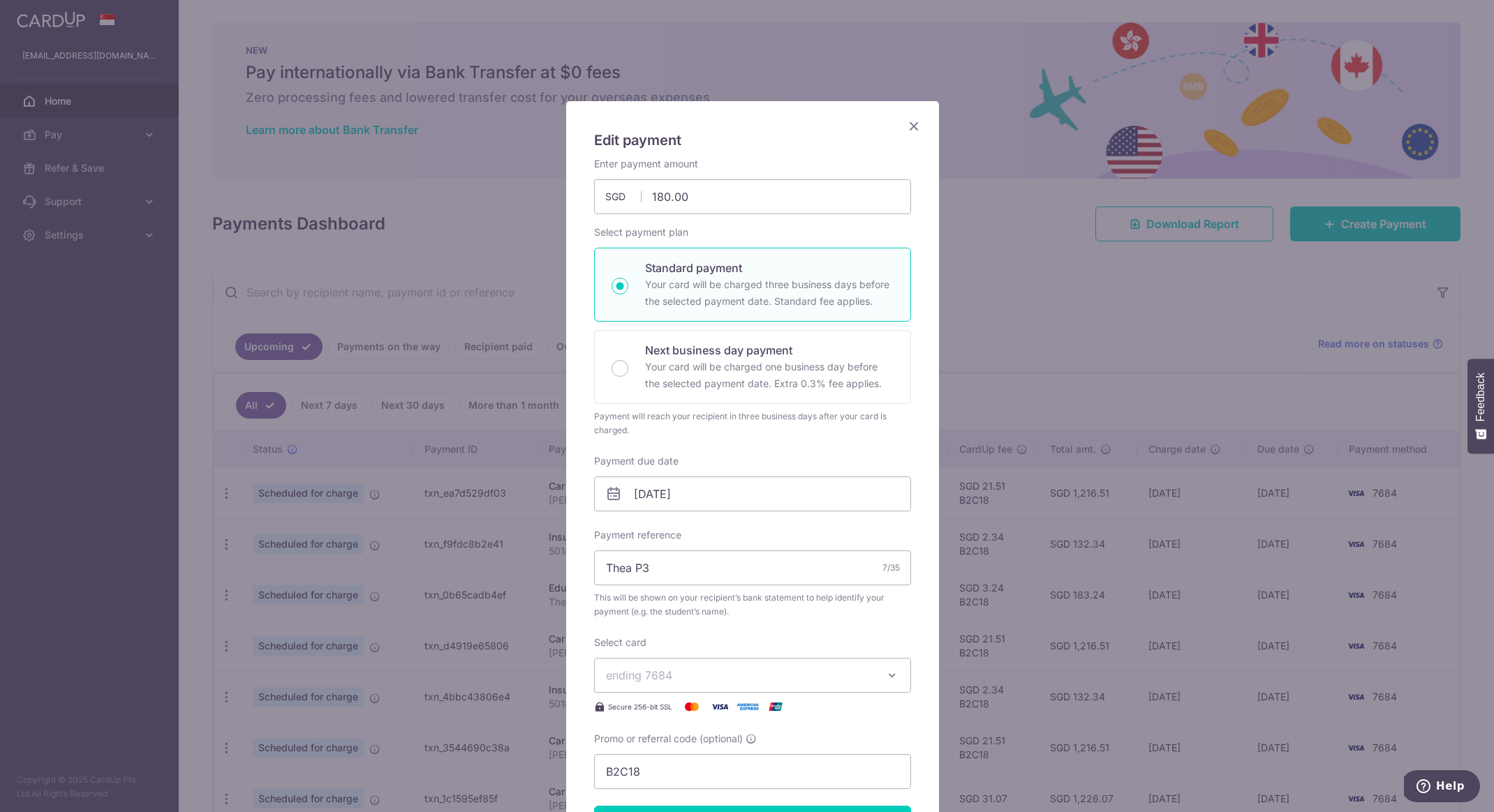
click at [643, 519] on div "Enter payment amount 180.00 180.00 SGD To change the payment amount, please can…" at bounding box center [752, 473] width 317 height 632
click at [639, 507] on input "02/12/2025" at bounding box center [752, 494] width 317 height 35
click at [648, 589] on link "1" at bounding box center [644, 593] width 22 height 22
type input "01/12/2025"
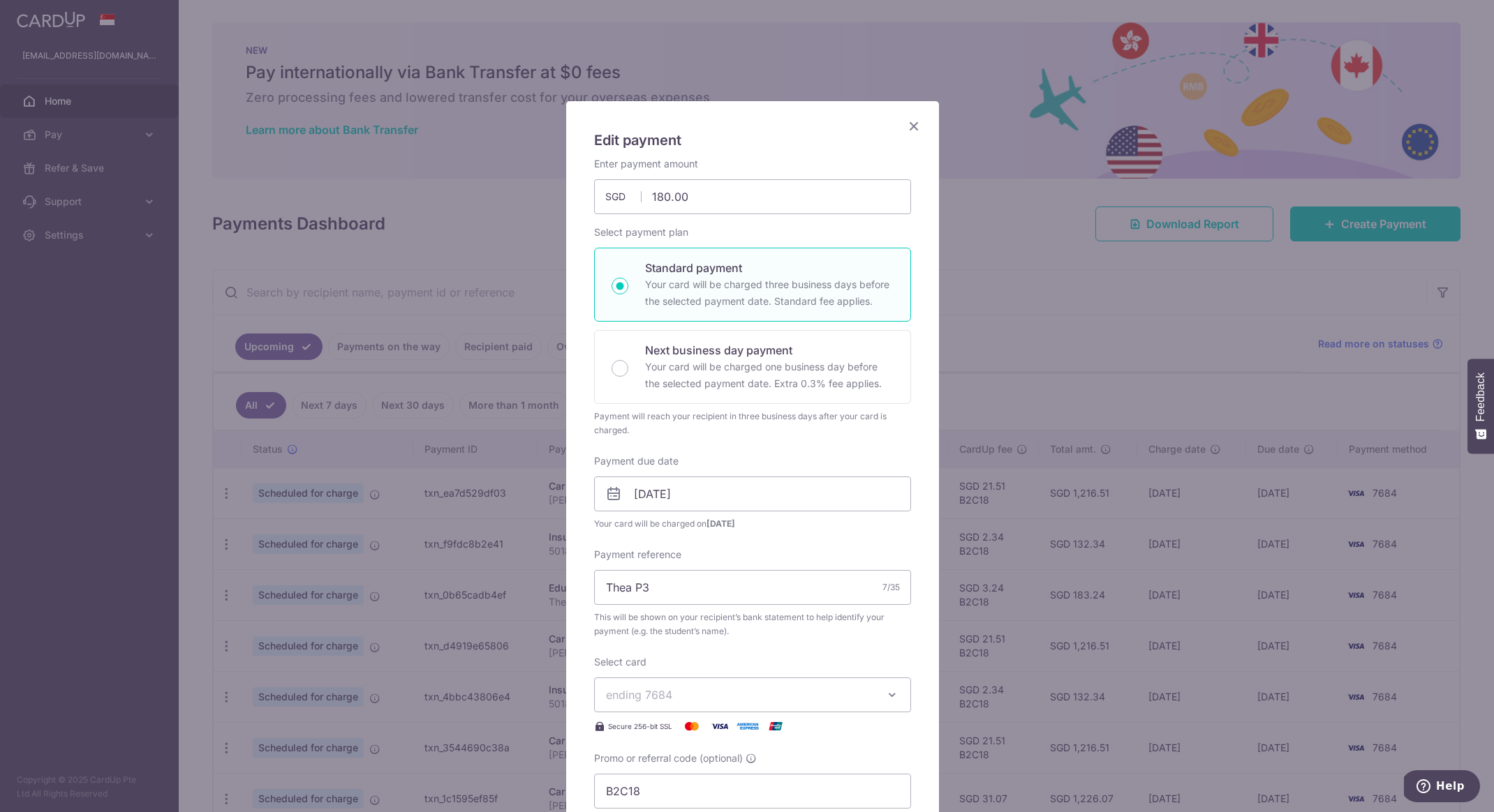
scroll to position [339, 0]
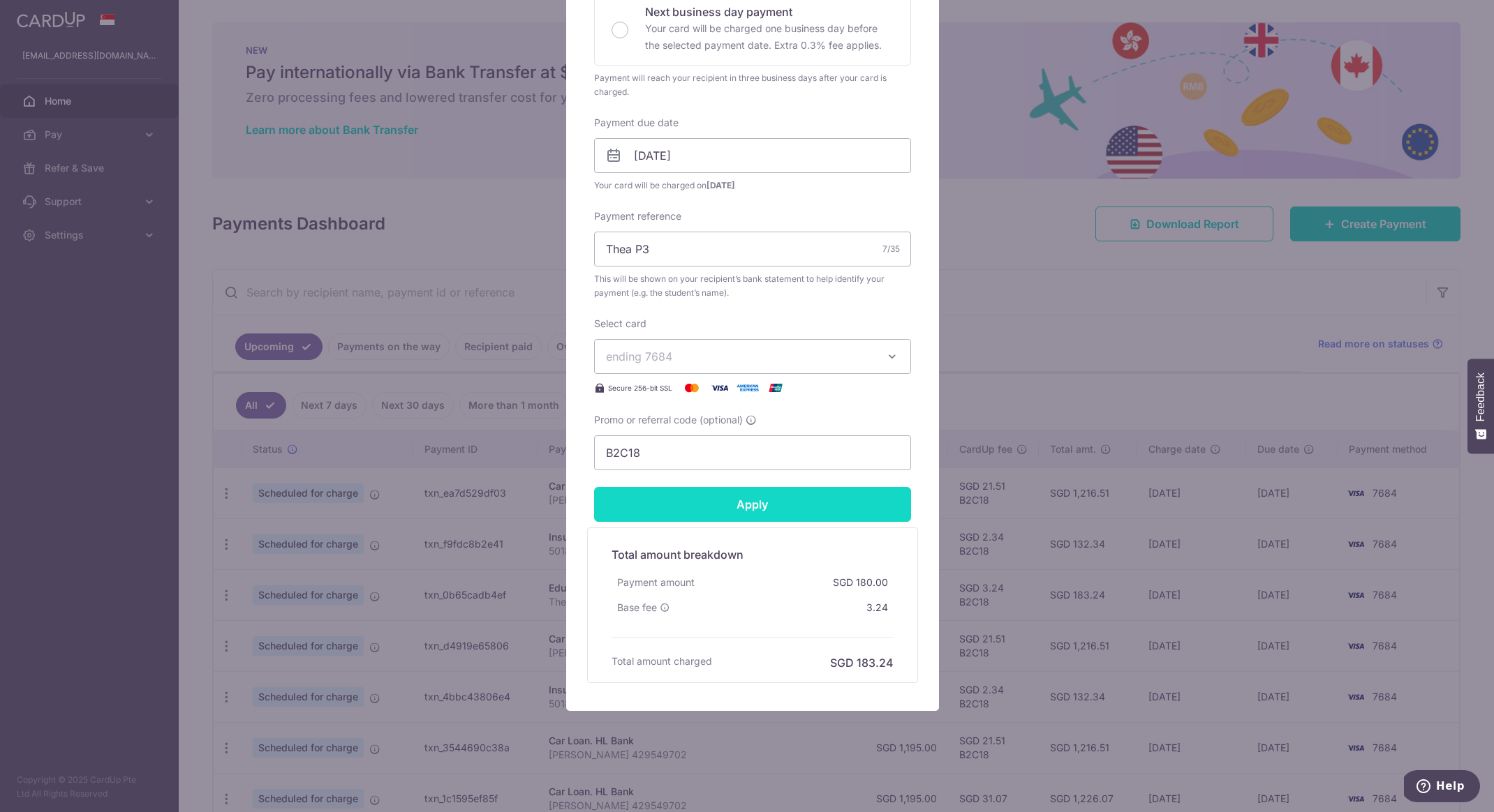
click at [634, 515] on input "Apply" at bounding box center [752, 504] width 317 height 35
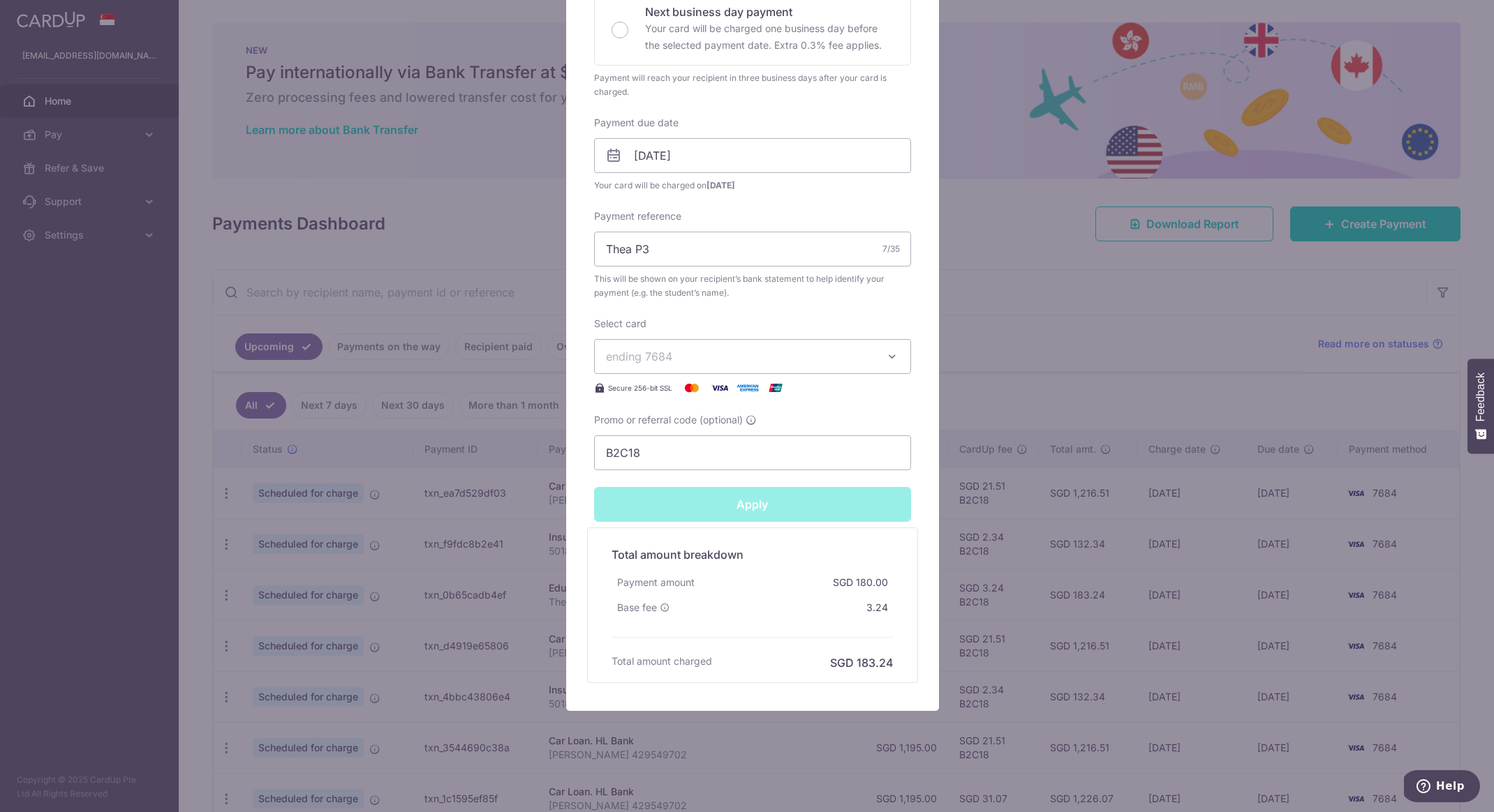
type input "Successfully Applied"
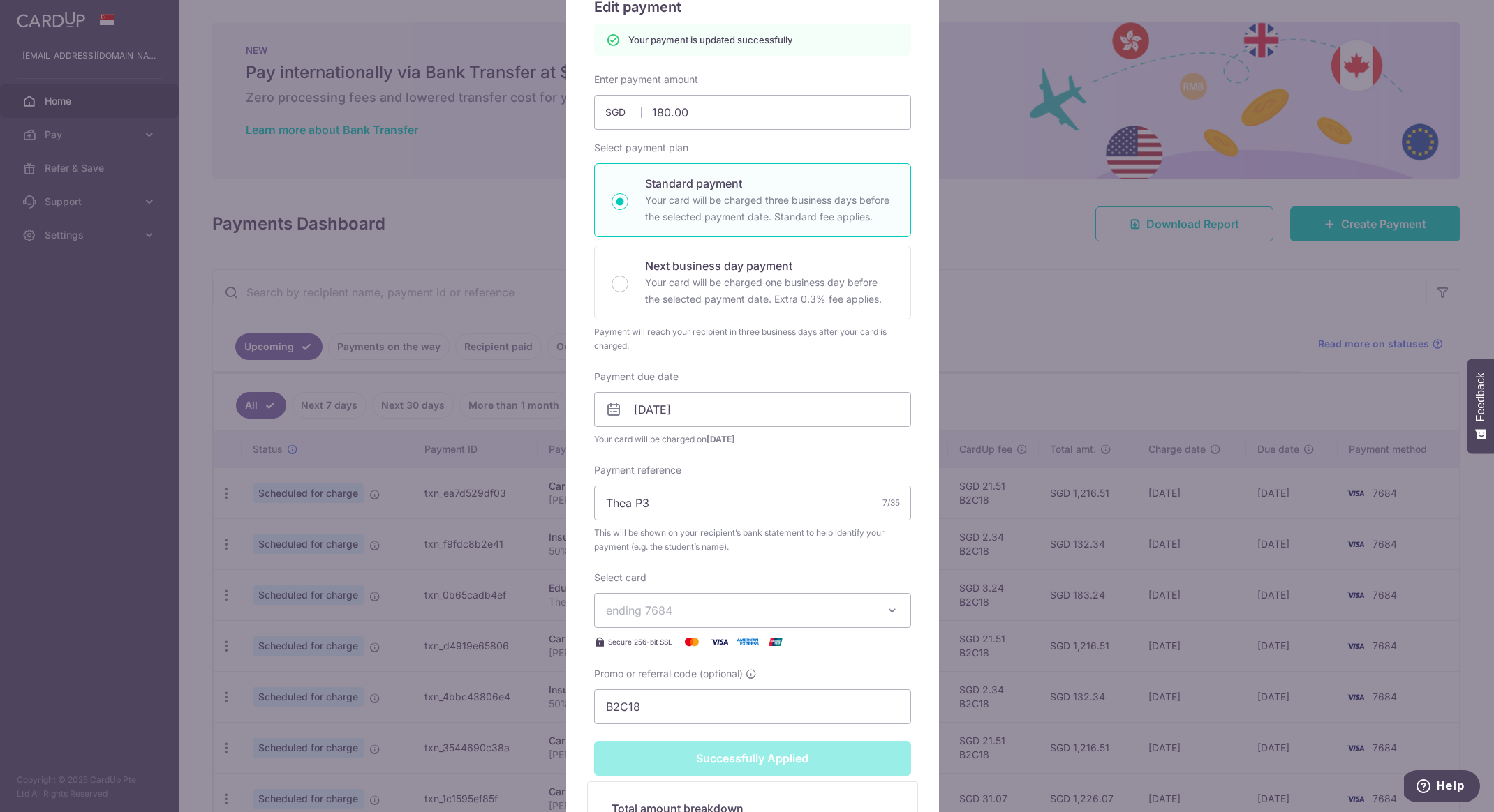
scroll to position [26, 0]
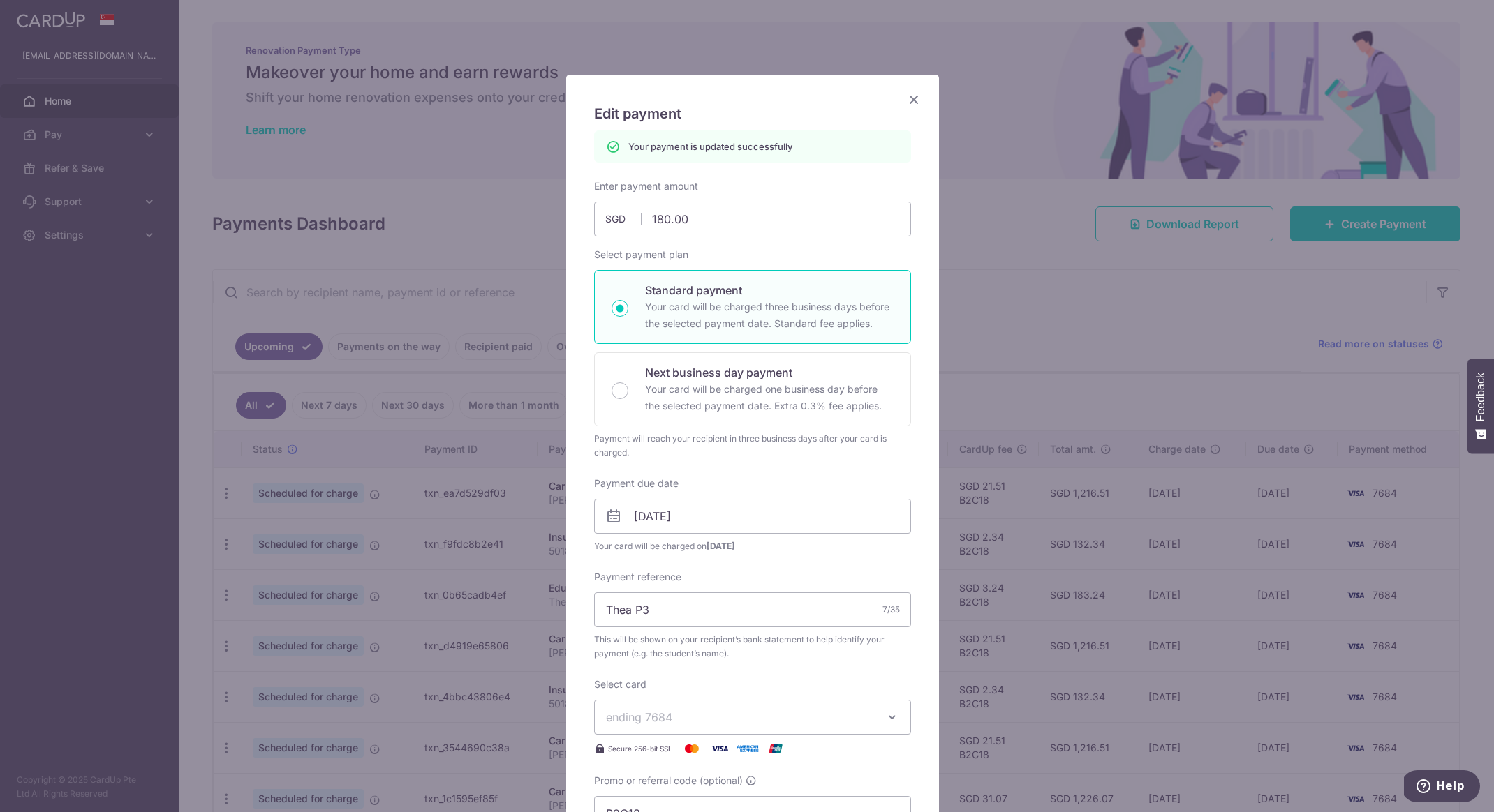
click at [910, 103] on icon "Close" at bounding box center [913, 99] width 17 height 17
